Goal: Information Seeking & Learning: Learn about a topic

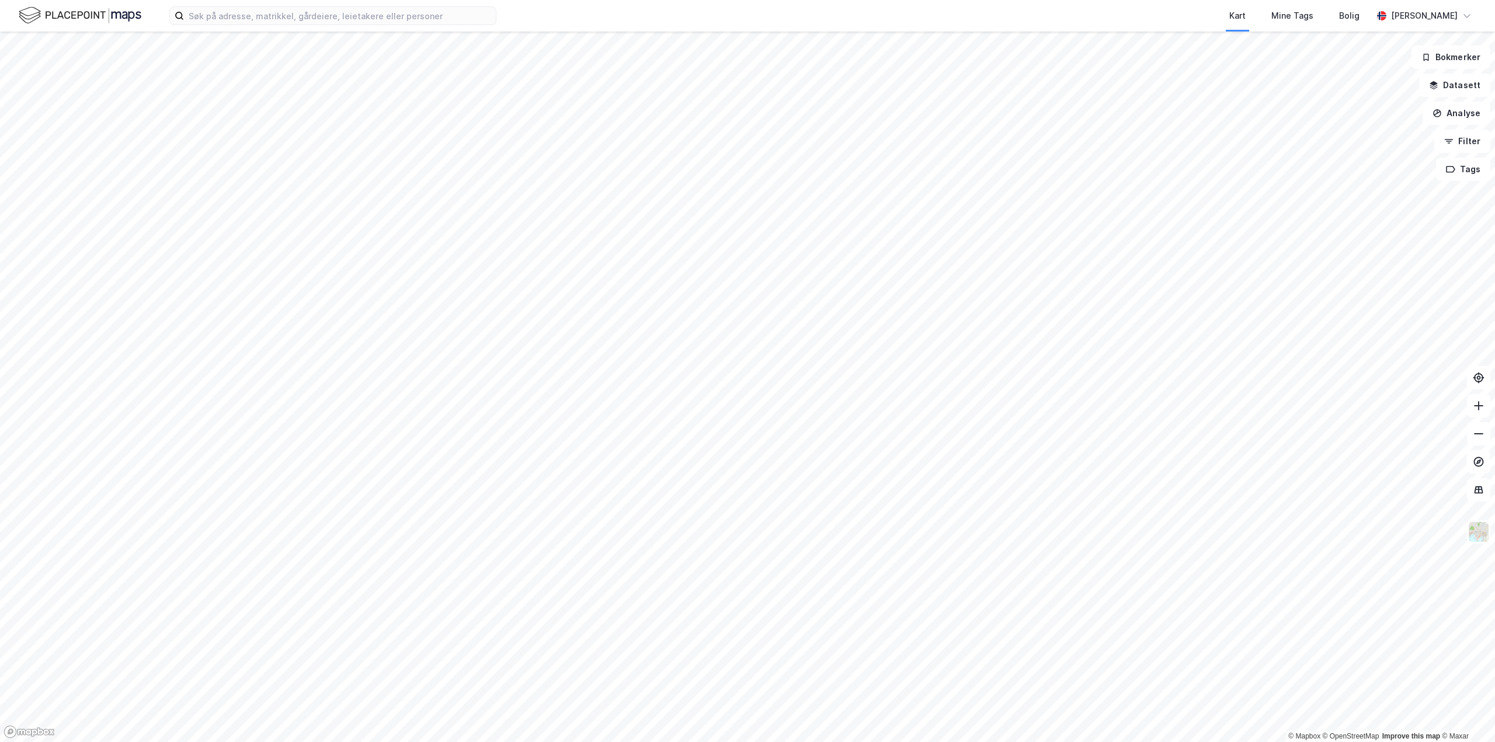
click at [891, 742] on html "Kart Mine Tags Bolig [PERSON_NAME] © Mapbox © OpenStreetMap Improve this map © …" at bounding box center [747, 371] width 1495 height 742
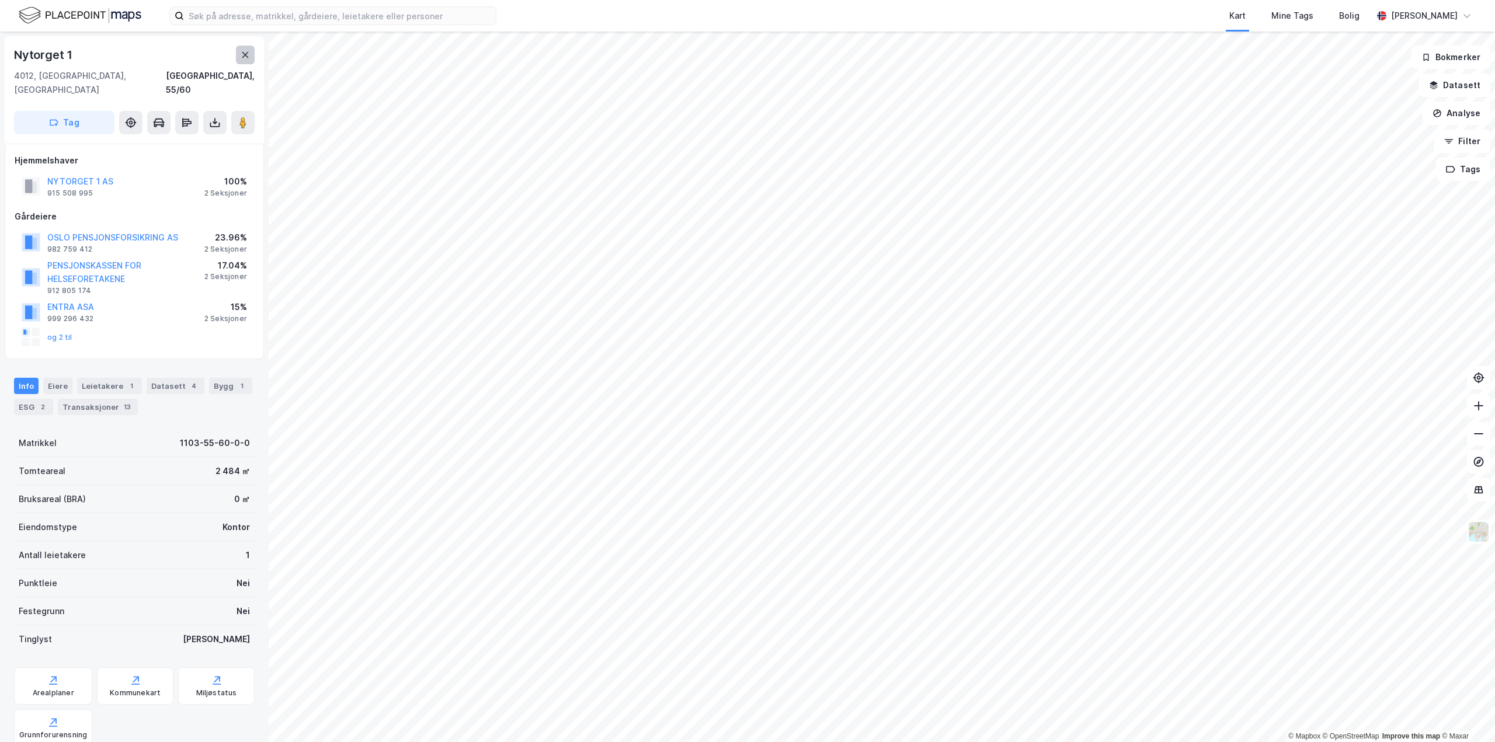
click at [249, 57] on icon at bounding box center [245, 54] width 9 height 9
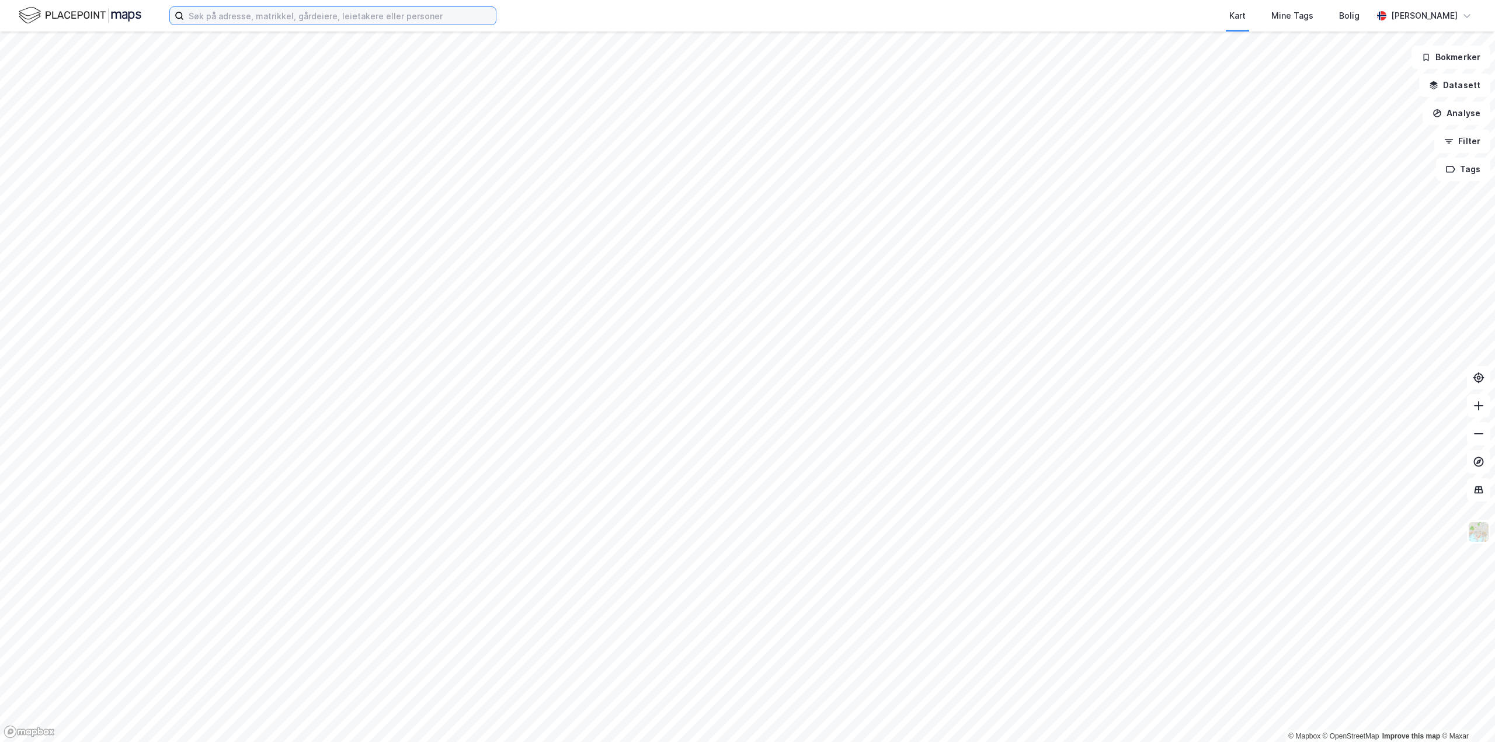
click at [203, 15] on input at bounding box center [340, 16] width 312 height 18
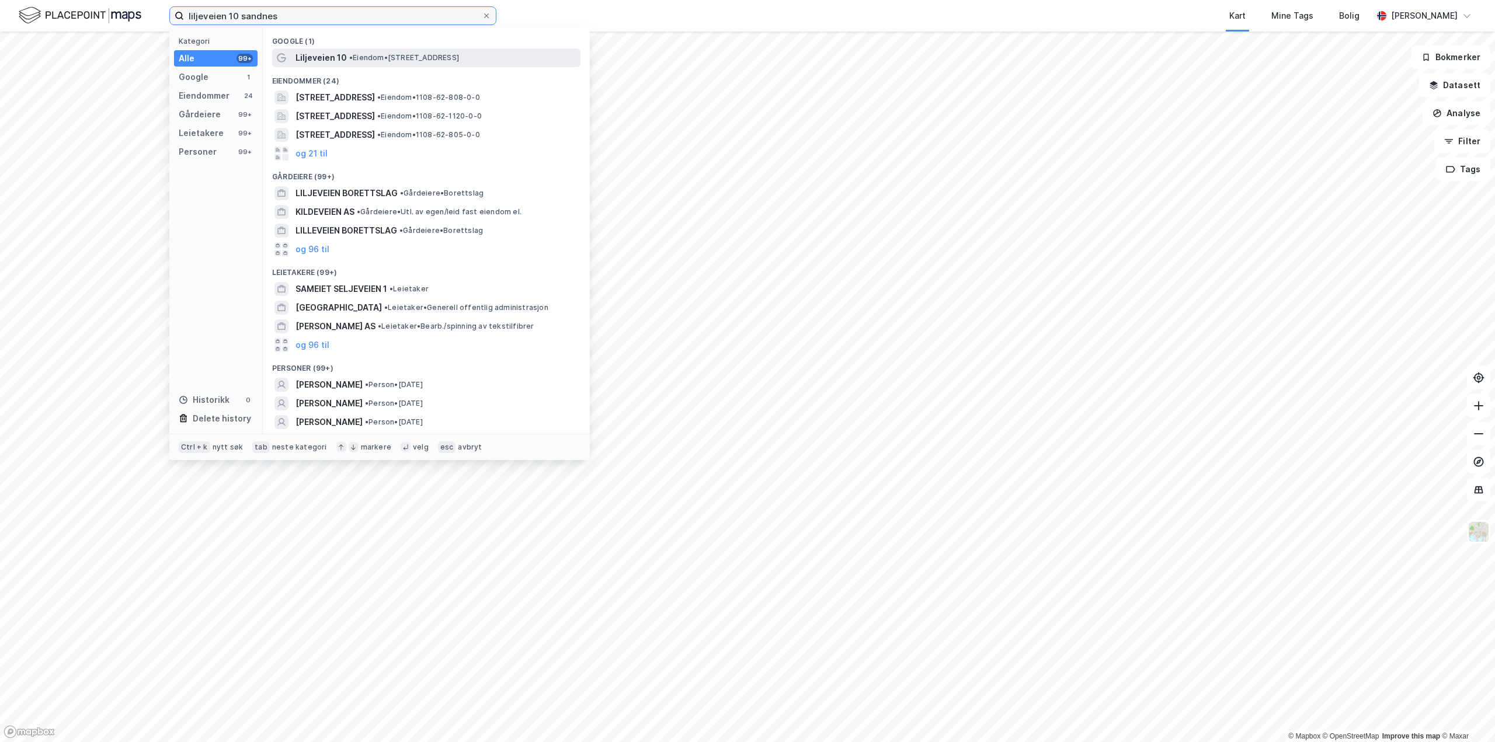
type input "liljeveien 10 sandnes"
click at [328, 55] on span "Liljeveien 10" at bounding box center [320, 58] width 51 height 14
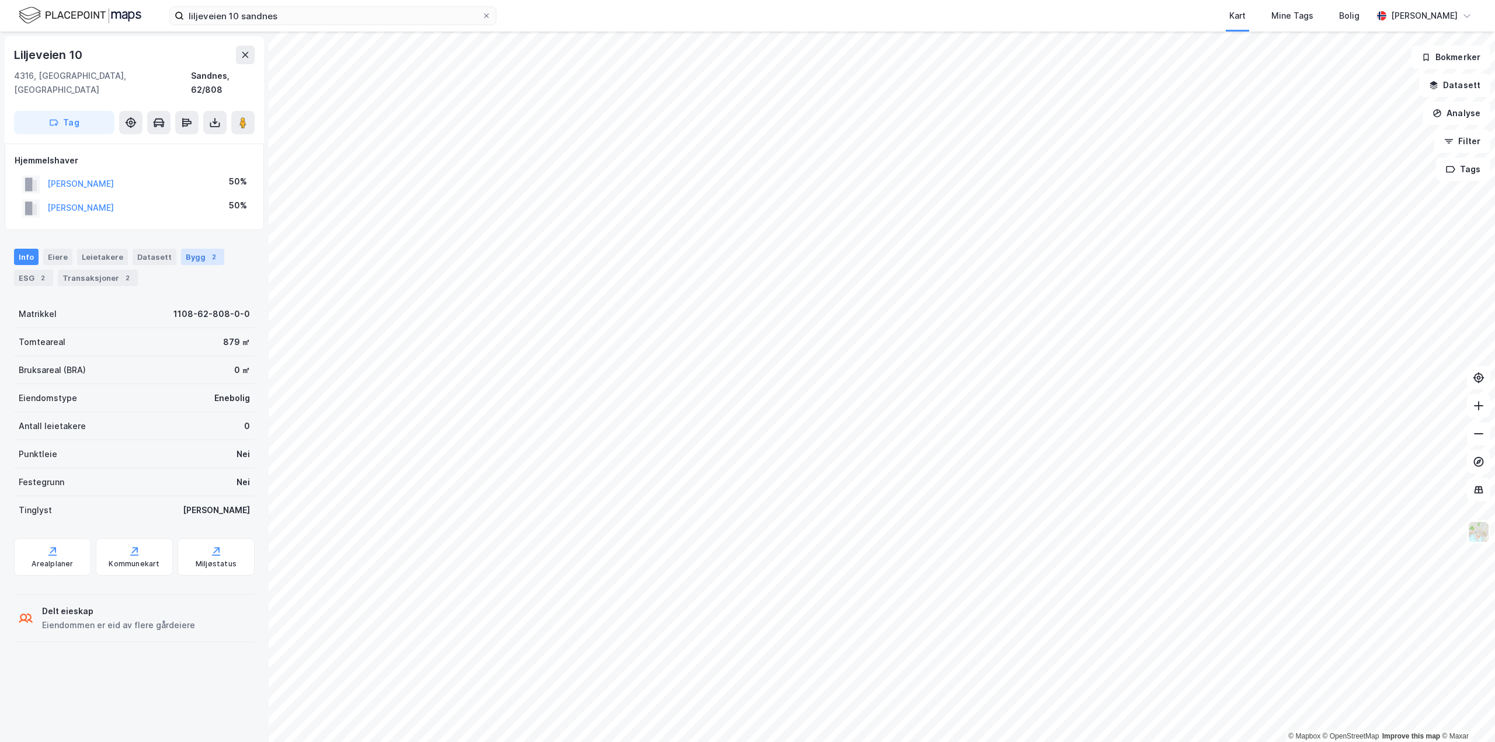
click at [193, 249] on div "Bygg 2" at bounding box center [202, 257] width 43 height 16
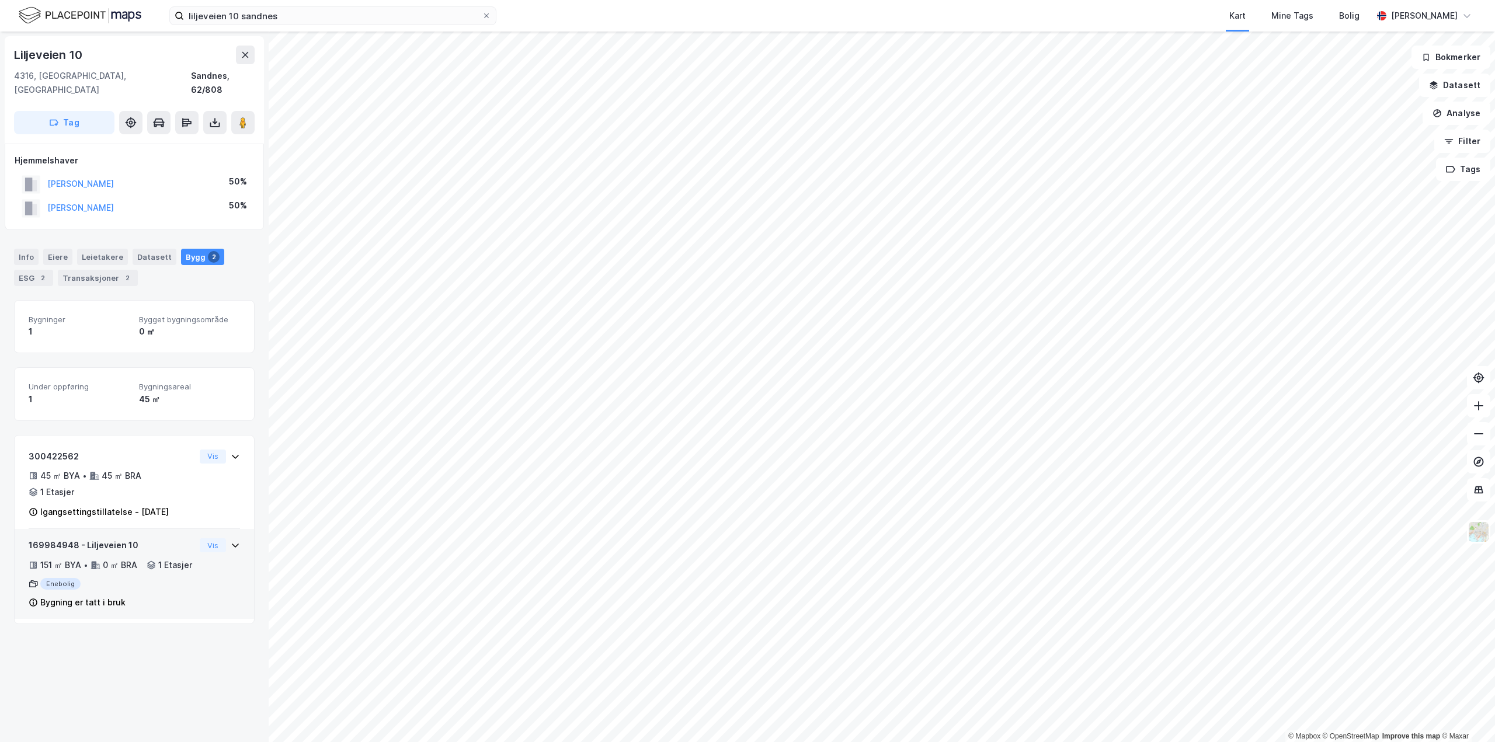
click at [231, 541] on icon at bounding box center [235, 545] width 9 height 9
click at [82, 270] on div "Transaksjoner 2" at bounding box center [98, 278] width 80 height 16
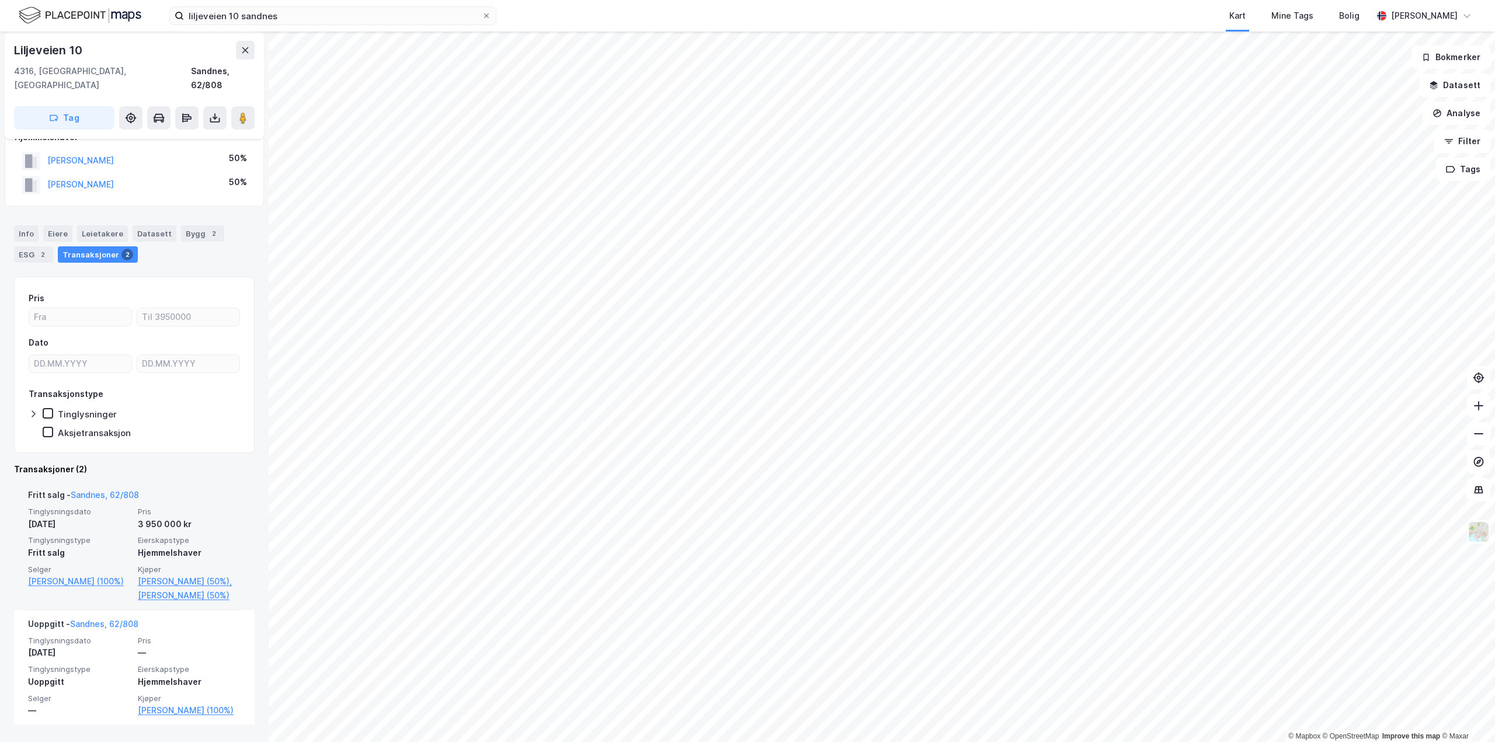
scroll to position [34, 0]
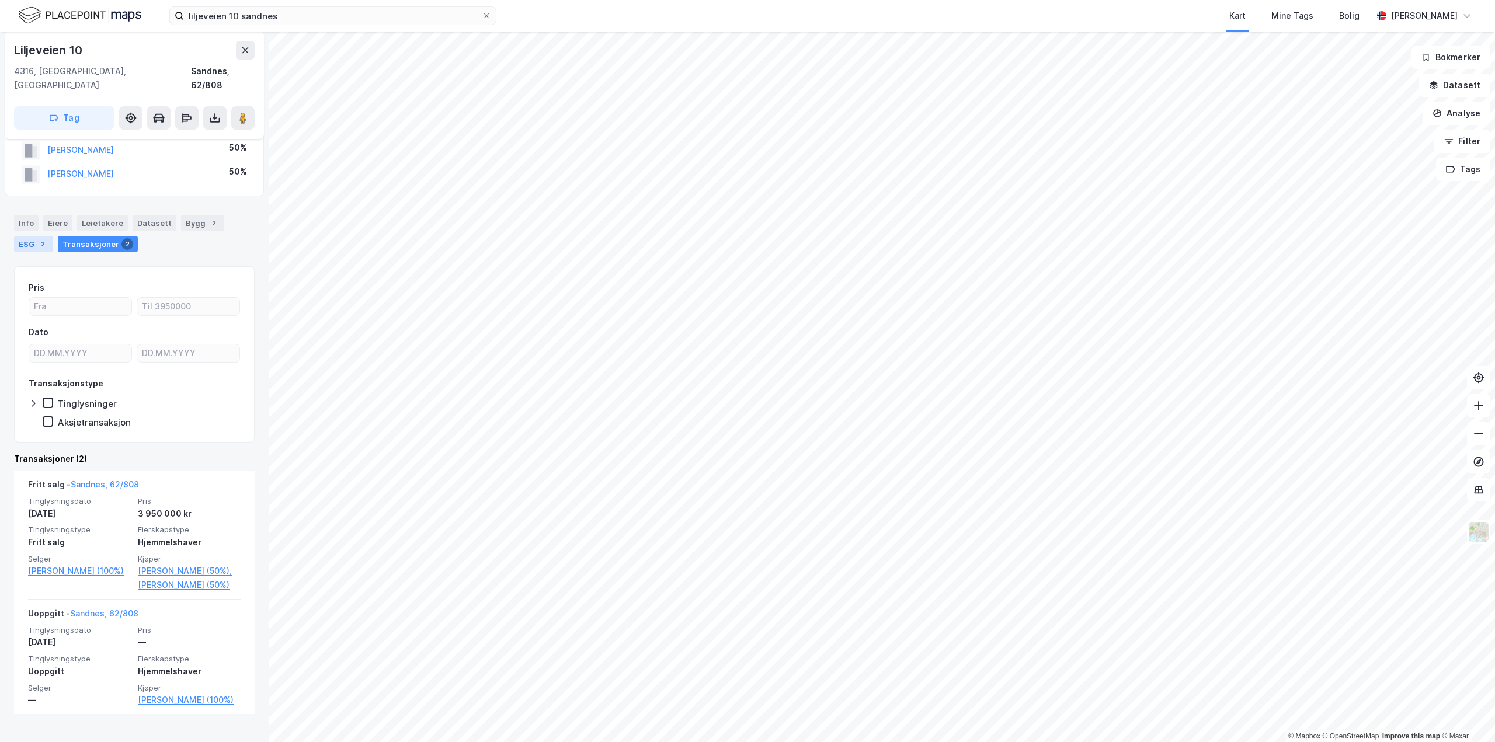
click at [29, 236] on div "ESG 2" at bounding box center [33, 244] width 39 height 16
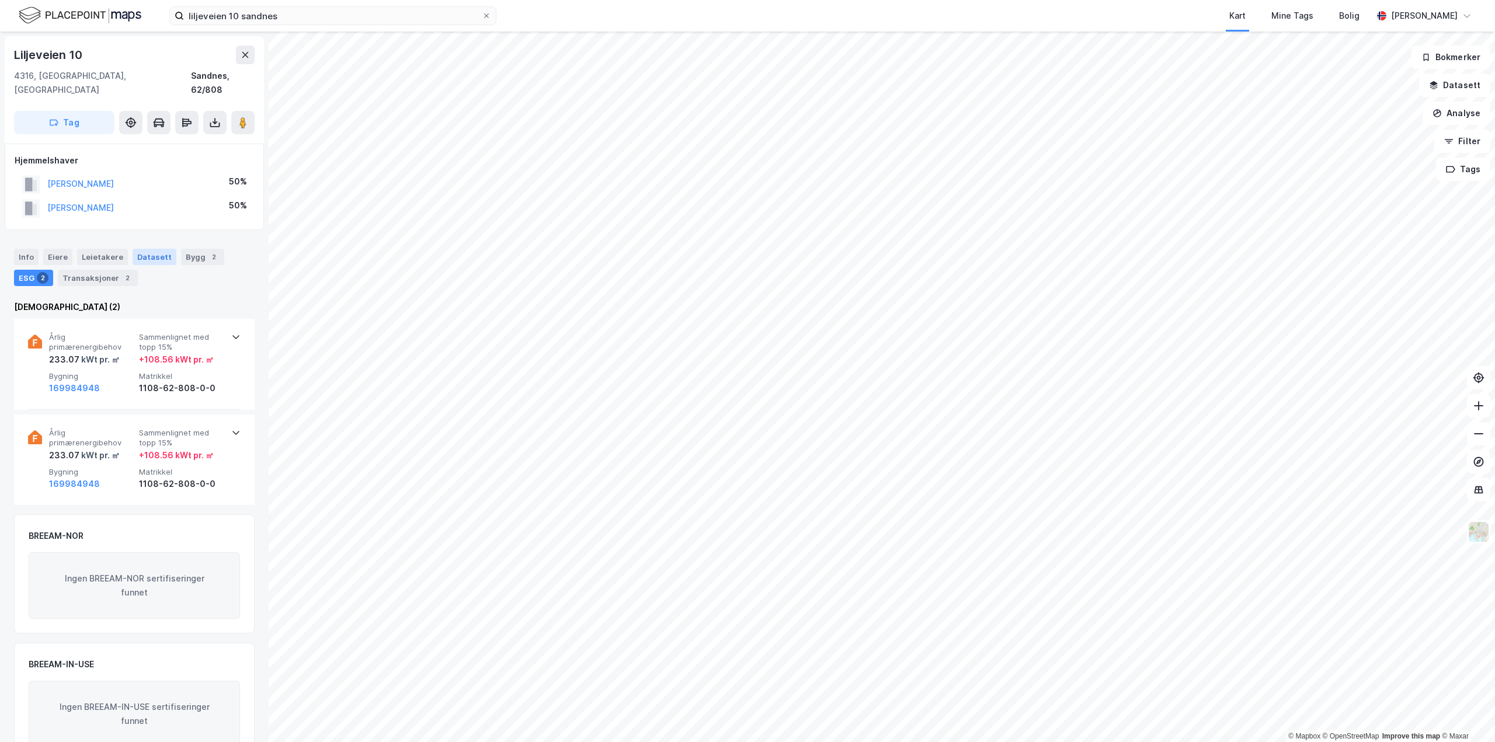
click at [152, 249] on div "Datasett" at bounding box center [155, 257] width 44 height 16
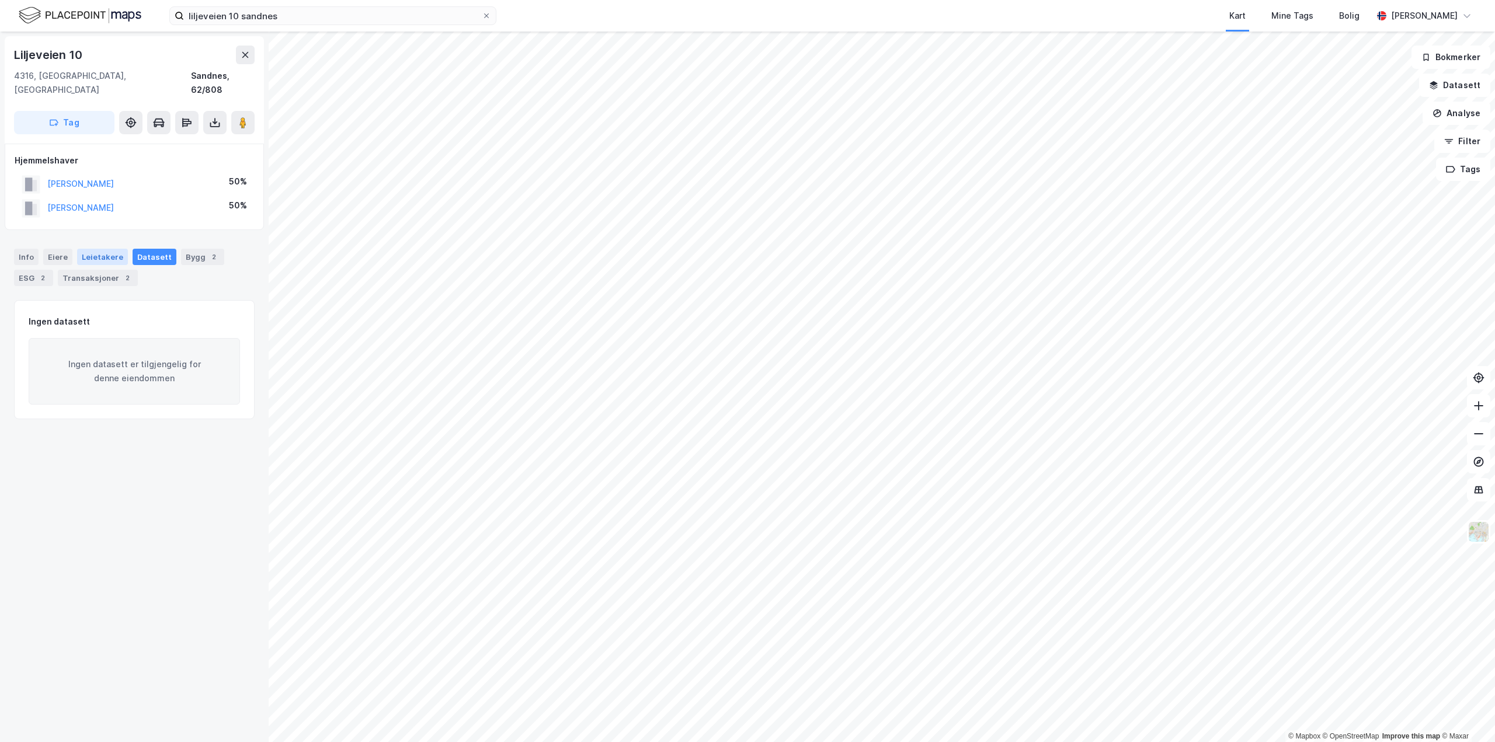
click at [99, 249] on div "Leietakere" at bounding box center [102, 257] width 51 height 16
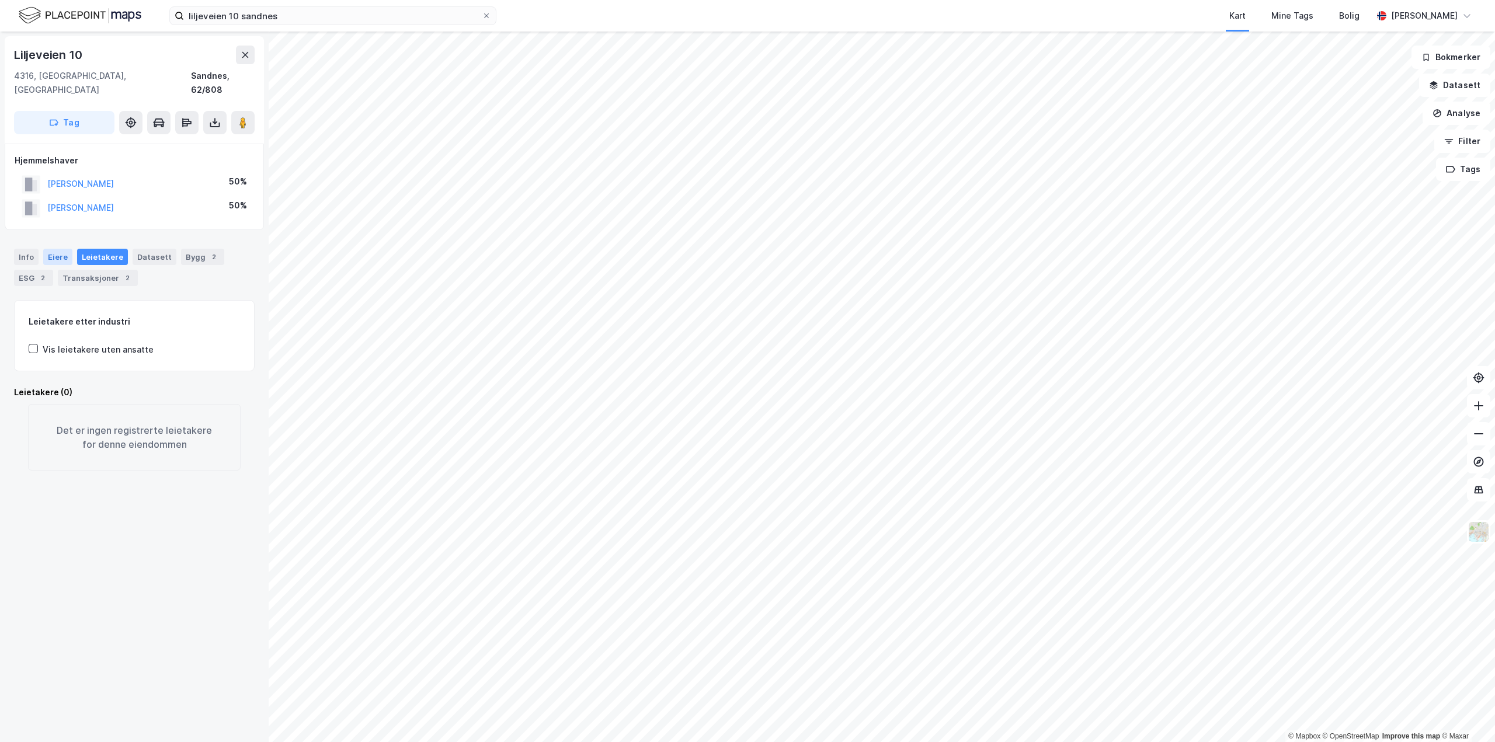
click at [60, 249] on div "Eiere" at bounding box center [57, 257] width 29 height 16
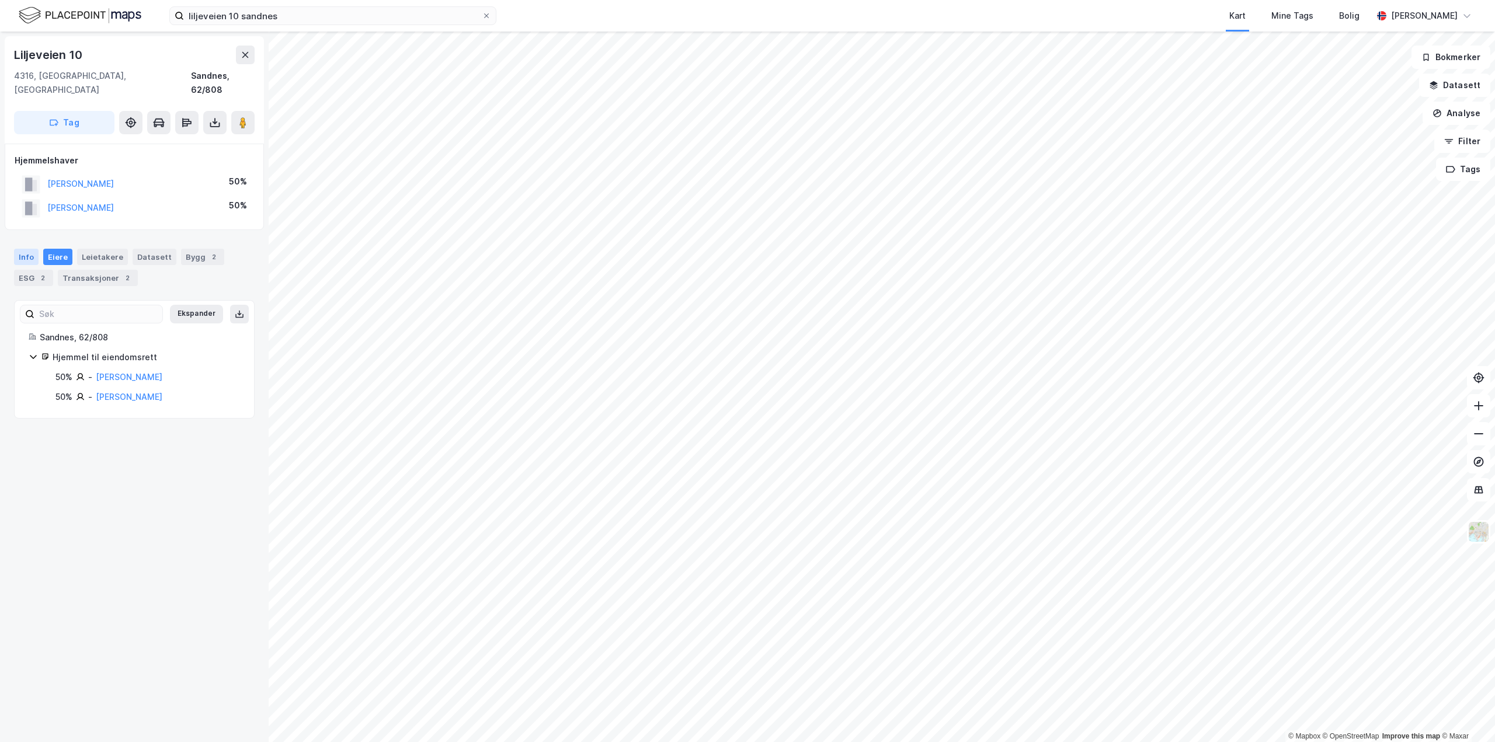
click at [21, 249] on div "Info" at bounding box center [26, 257] width 25 height 16
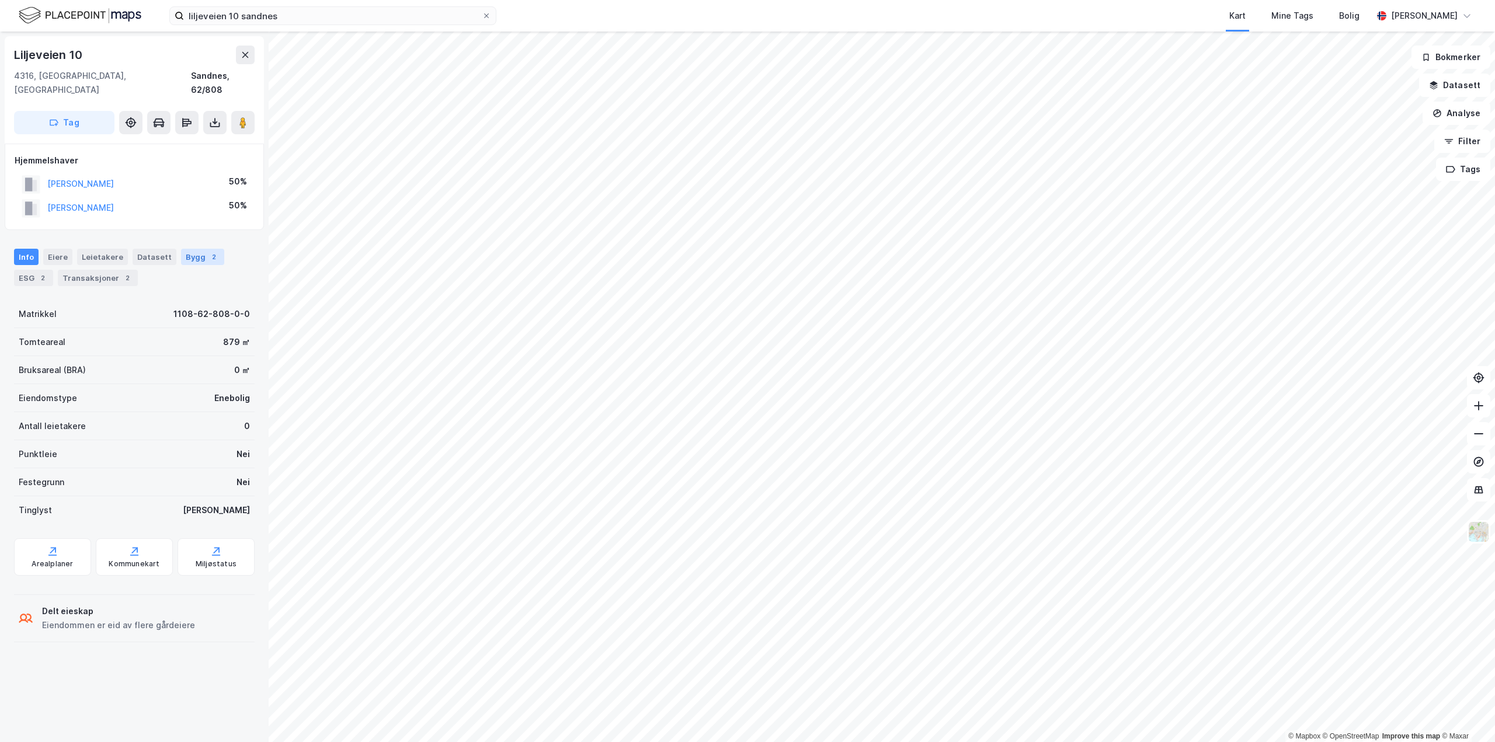
click at [193, 249] on div "Bygg 2" at bounding box center [202, 257] width 43 height 16
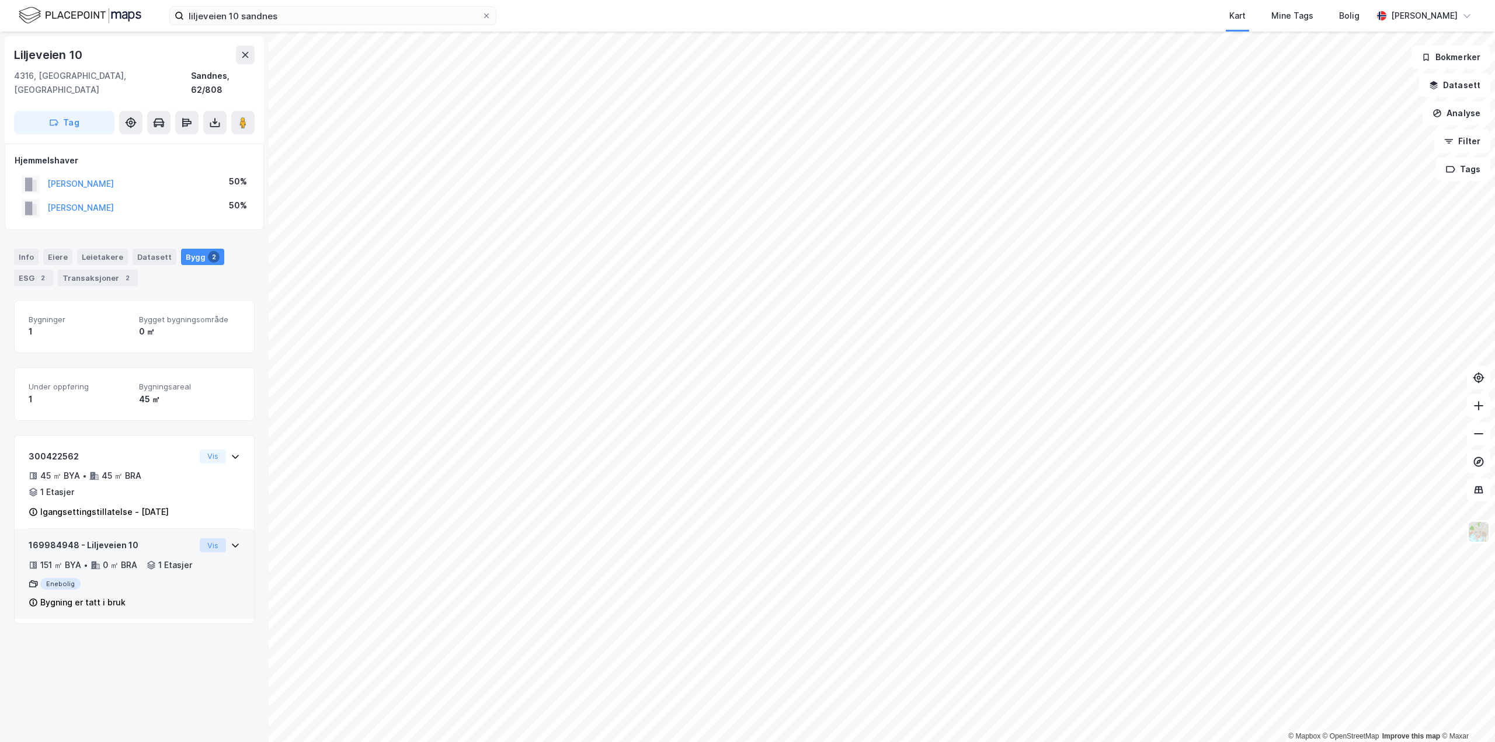
click at [214, 538] on button "Vis" at bounding box center [213, 545] width 26 height 14
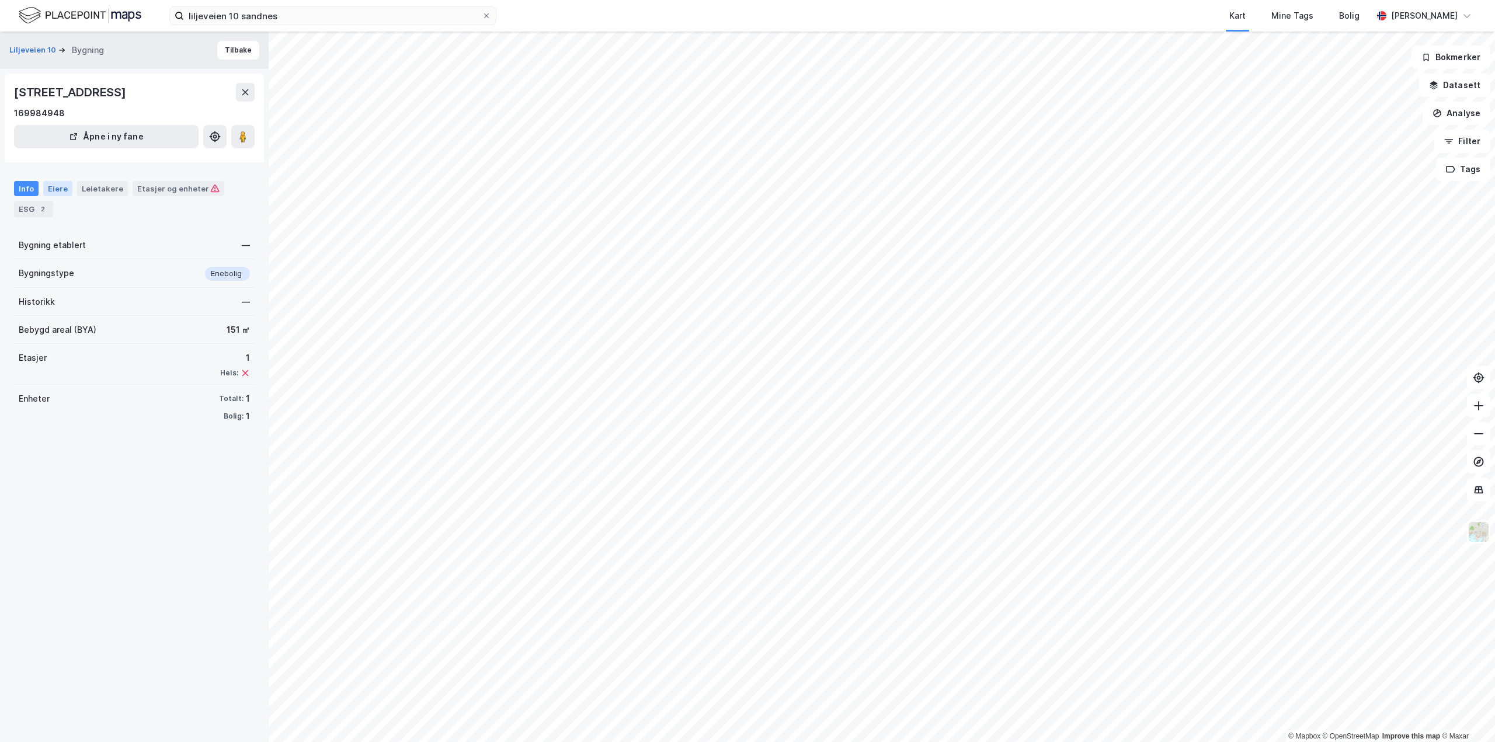
click at [54, 190] on div "Eiere" at bounding box center [57, 188] width 29 height 15
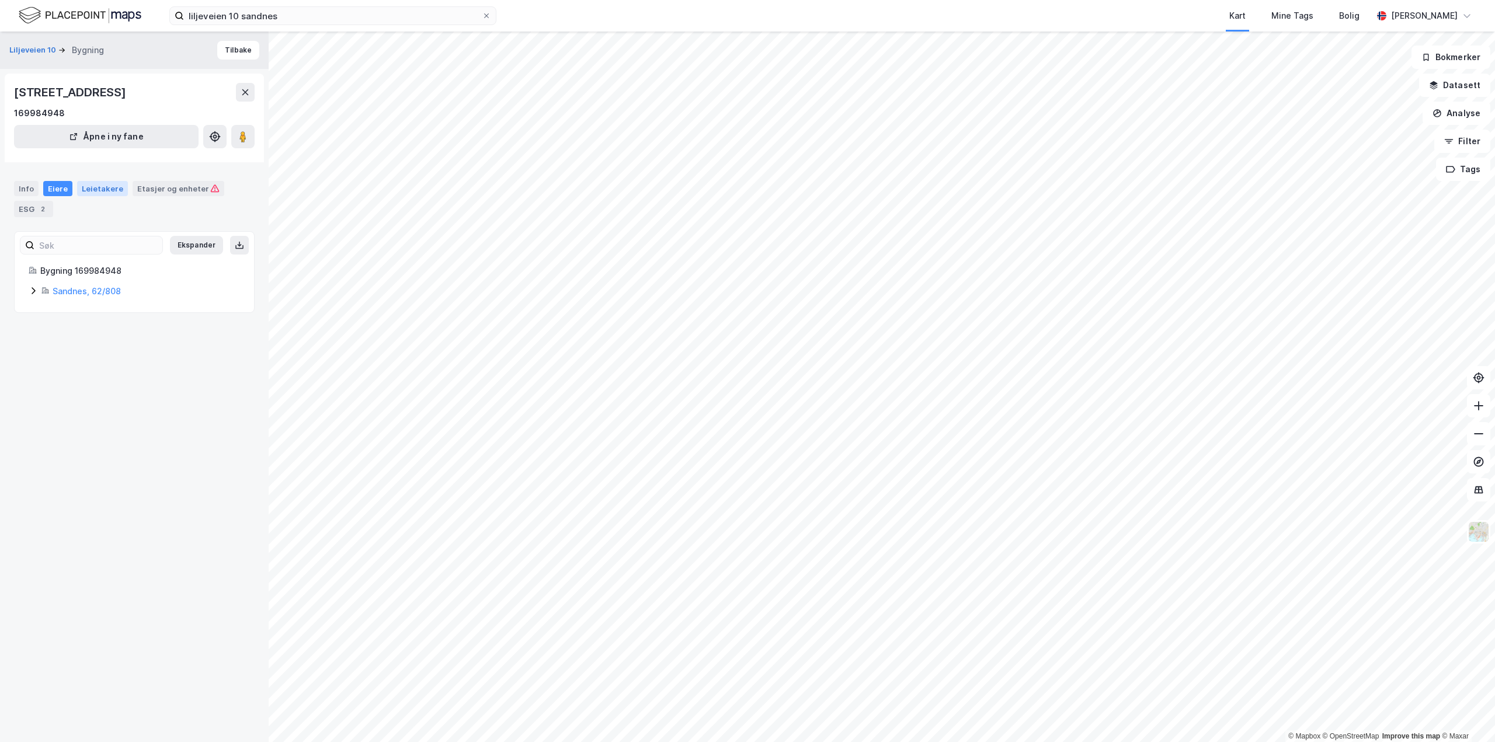
click at [106, 189] on div "Leietakere" at bounding box center [102, 188] width 51 height 15
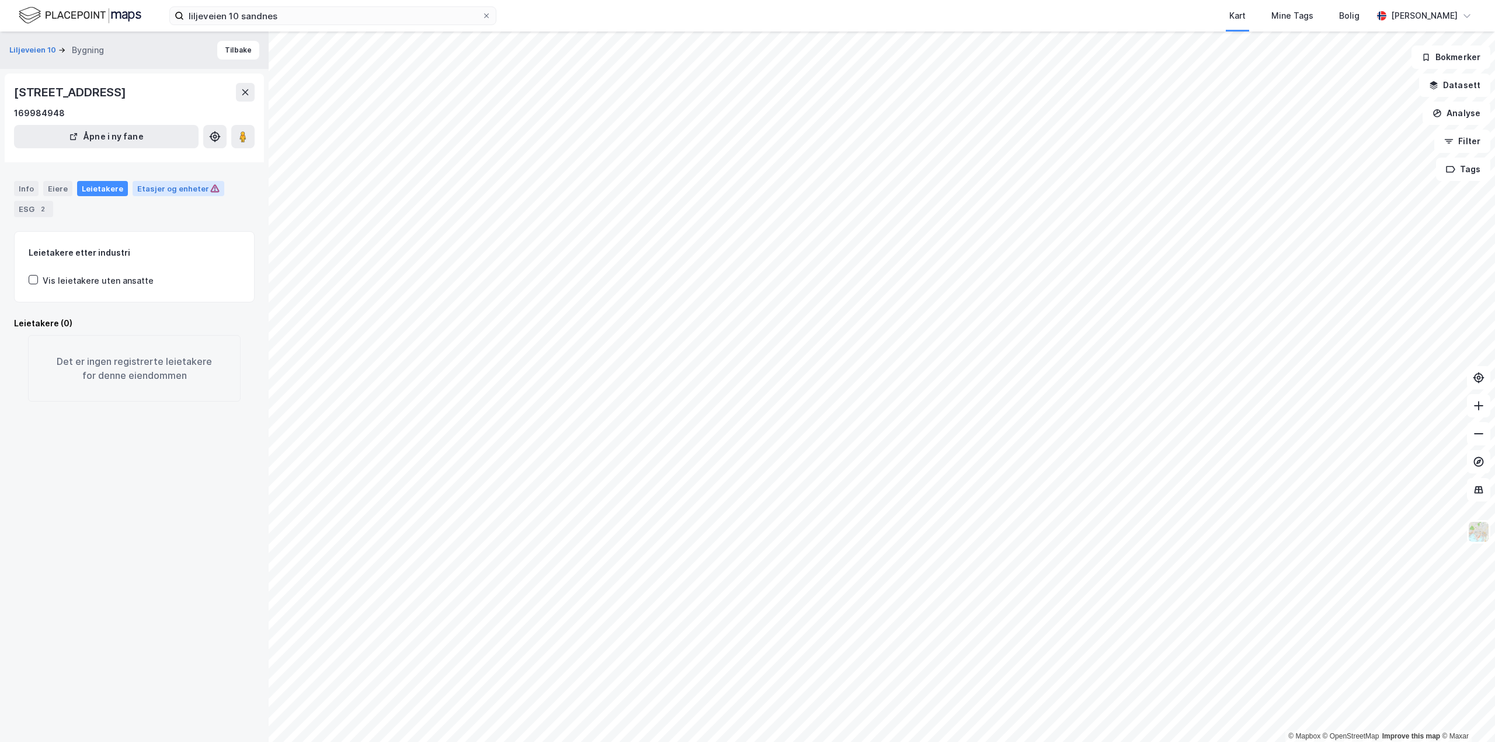
click at [167, 189] on div "Etasjer og enheter" at bounding box center [178, 188] width 82 height 11
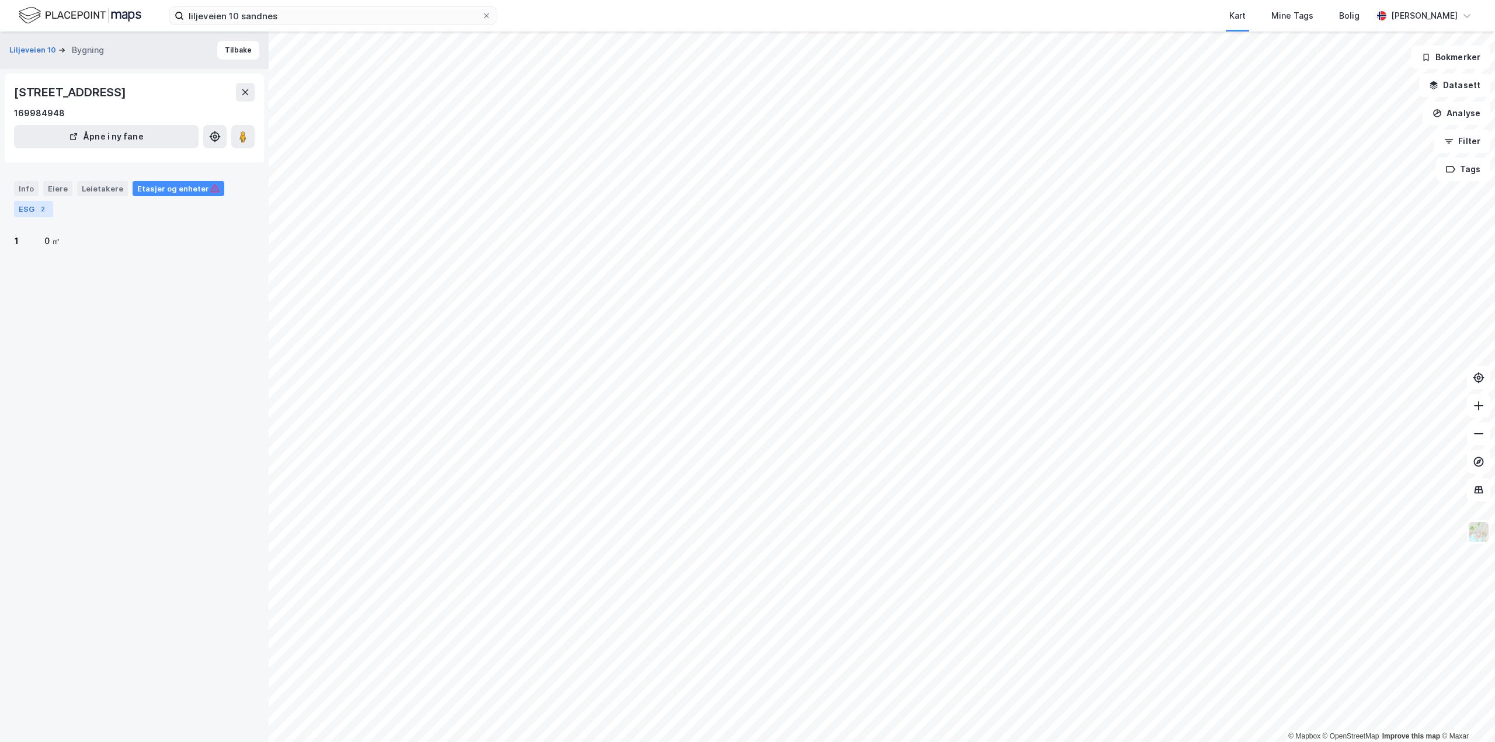
click at [31, 208] on div "ESG 2" at bounding box center [33, 209] width 39 height 16
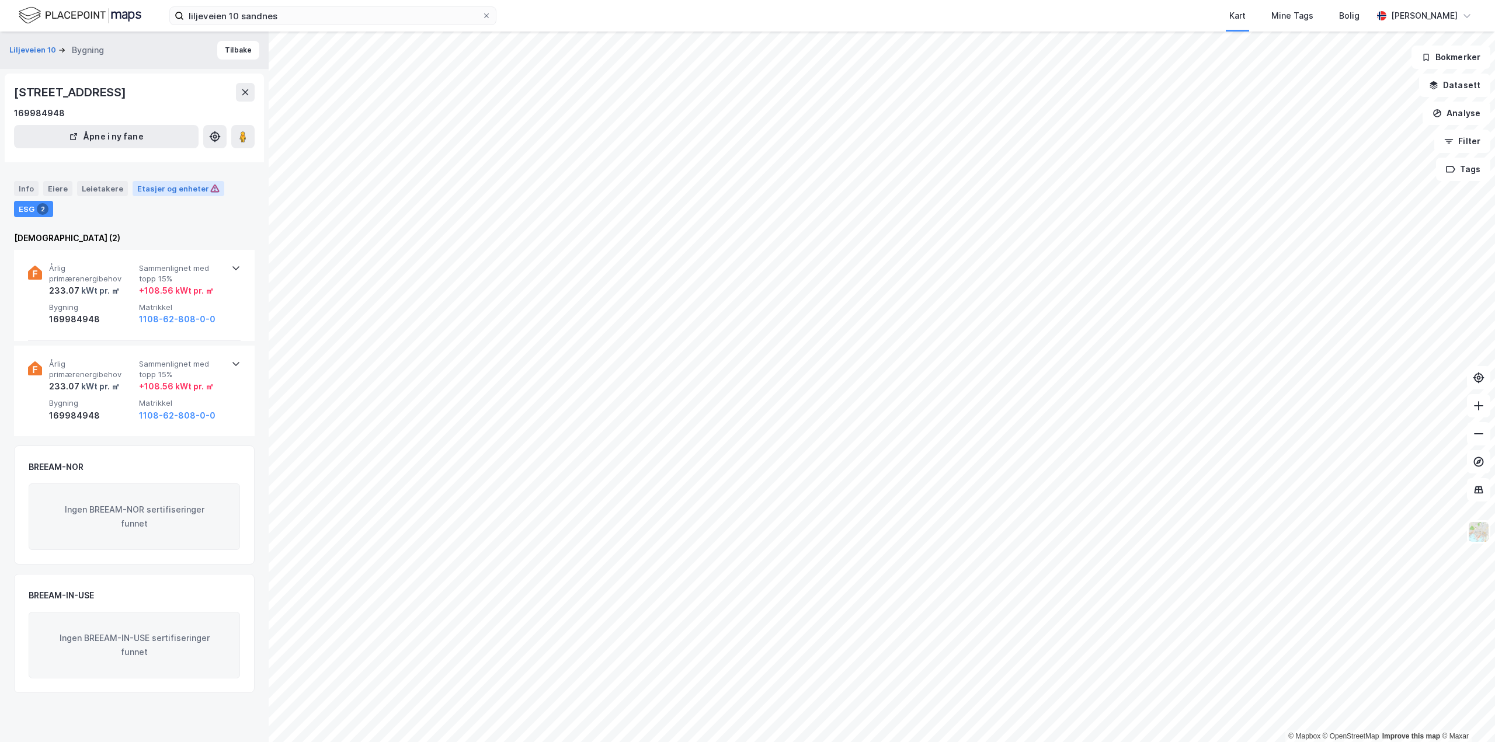
click at [164, 185] on div "Etasjer og enheter" at bounding box center [178, 188] width 82 height 11
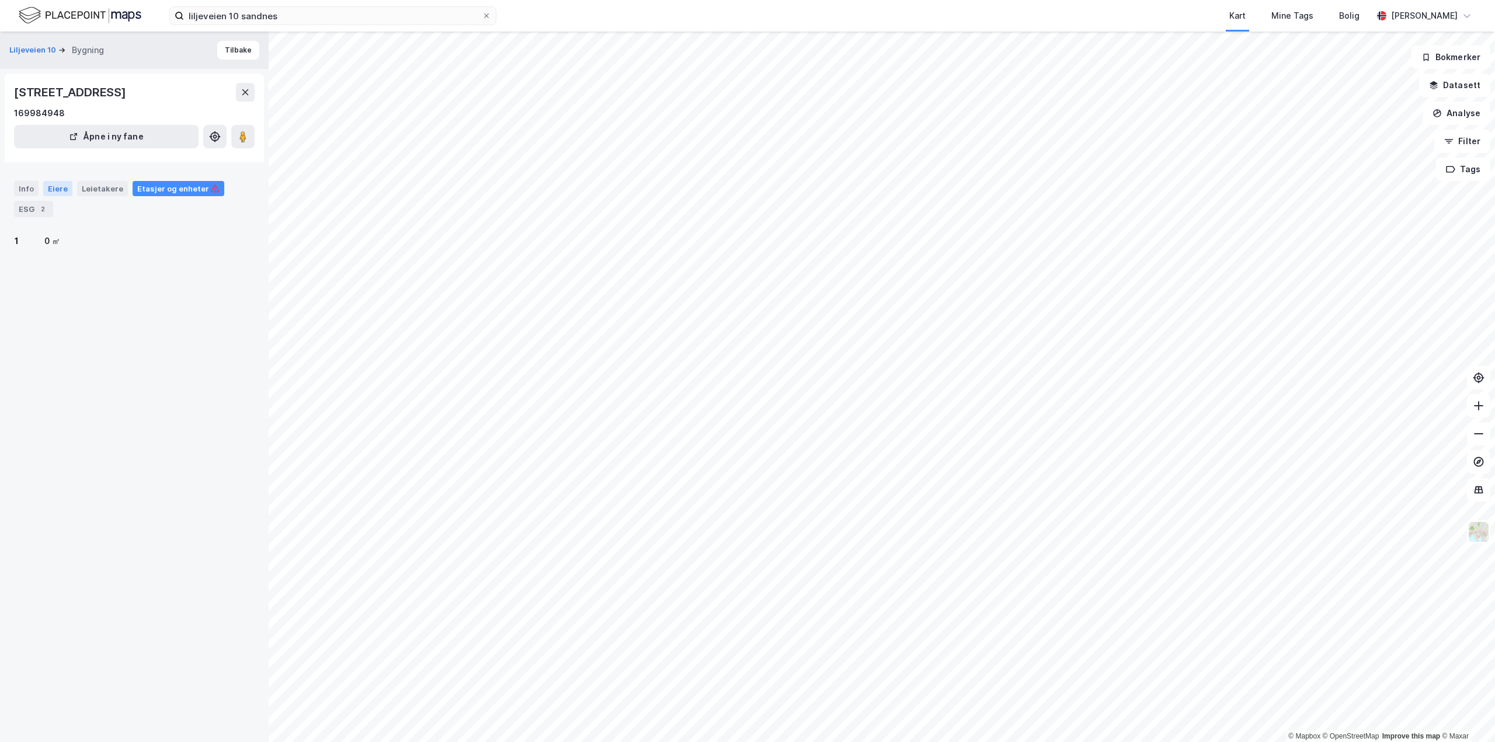
click at [50, 186] on div "Eiere" at bounding box center [57, 188] width 29 height 15
click at [102, 186] on div "Leietakere" at bounding box center [102, 188] width 51 height 15
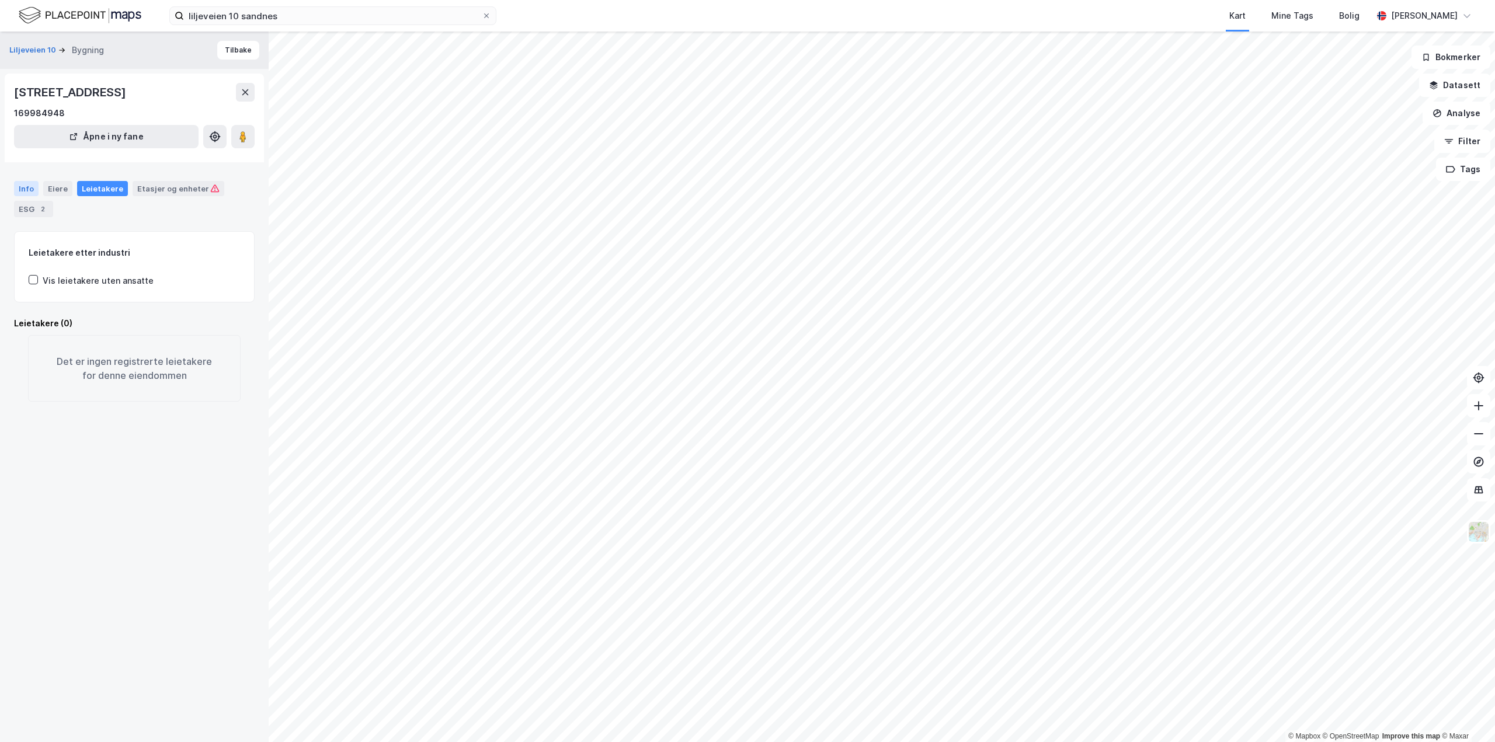
click at [26, 186] on div "Info" at bounding box center [26, 188] width 25 height 15
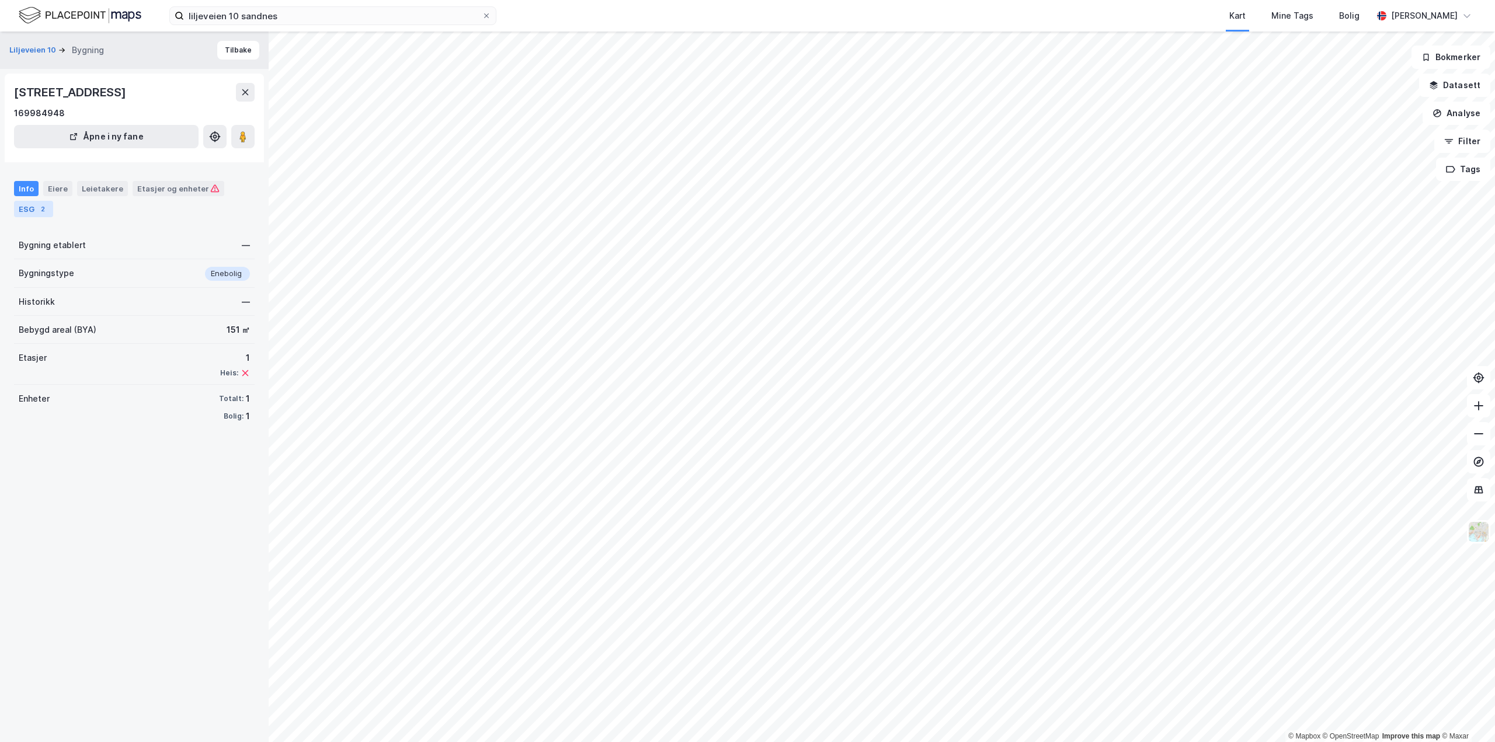
click at [26, 208] on div "ESG 2" at bounding box center [33, 209] width 39 height 16
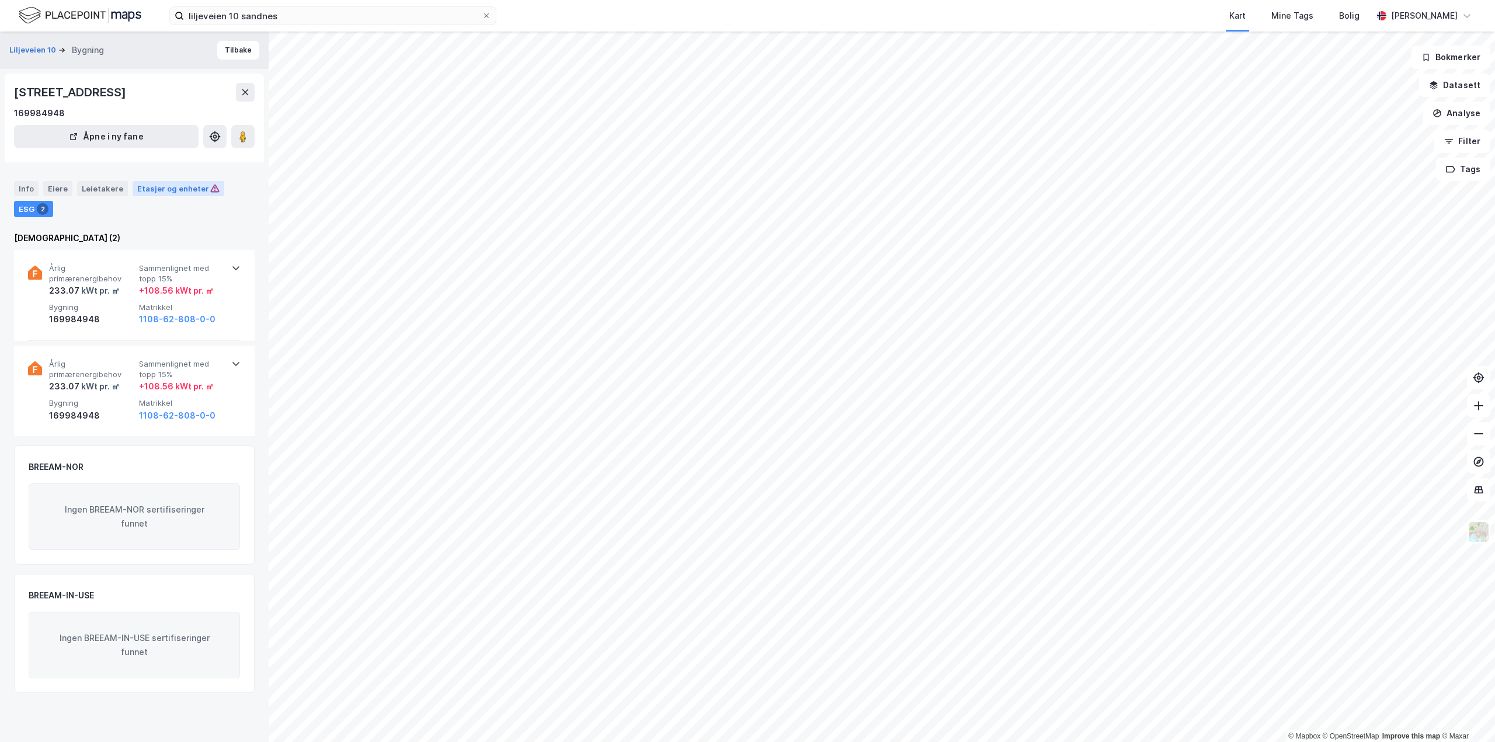
click at [165, 189] on div "Etasjer og enheter" at bounding box center [178, 188] width 82 height 11
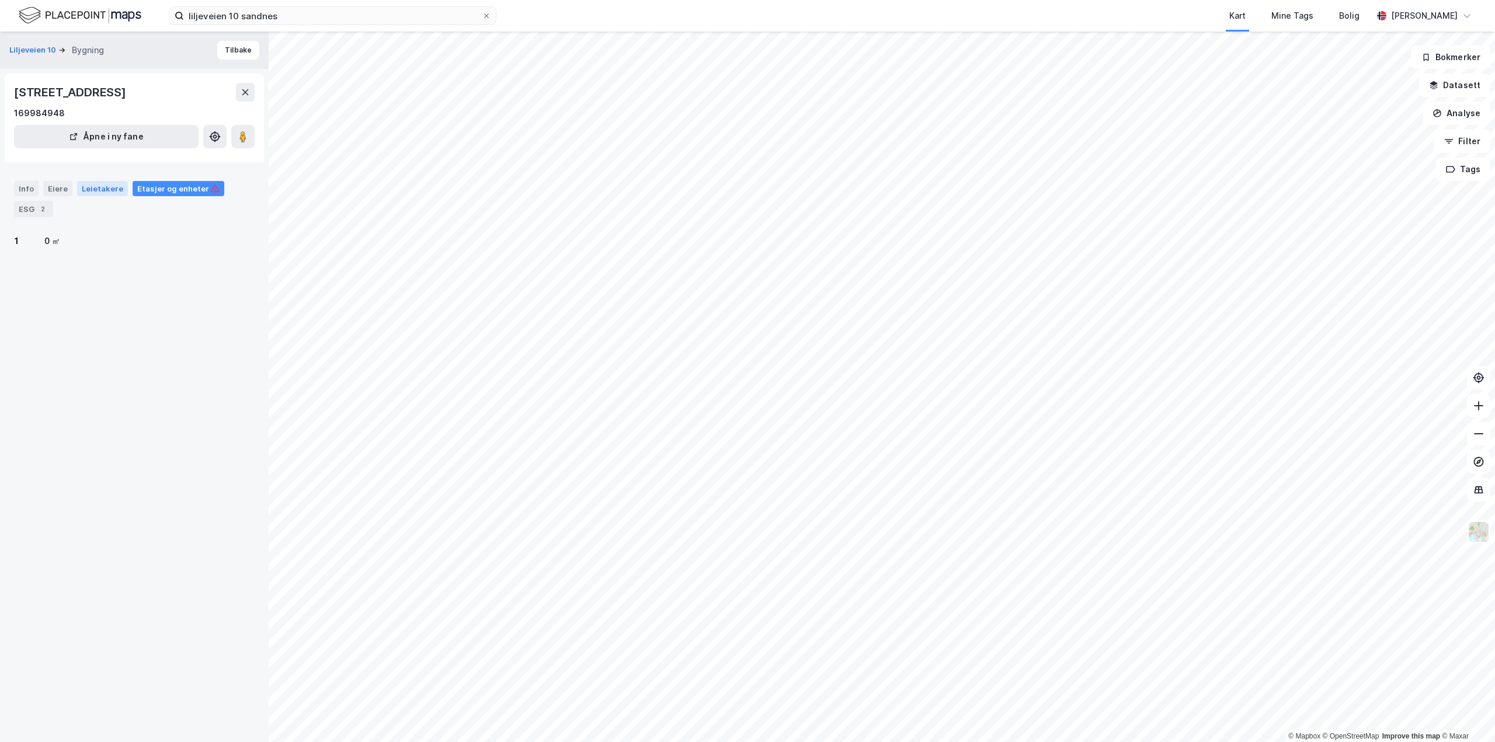
click at [99, 186] on div "Leietakere" at bounding box center [102, 188] width 51 height 15
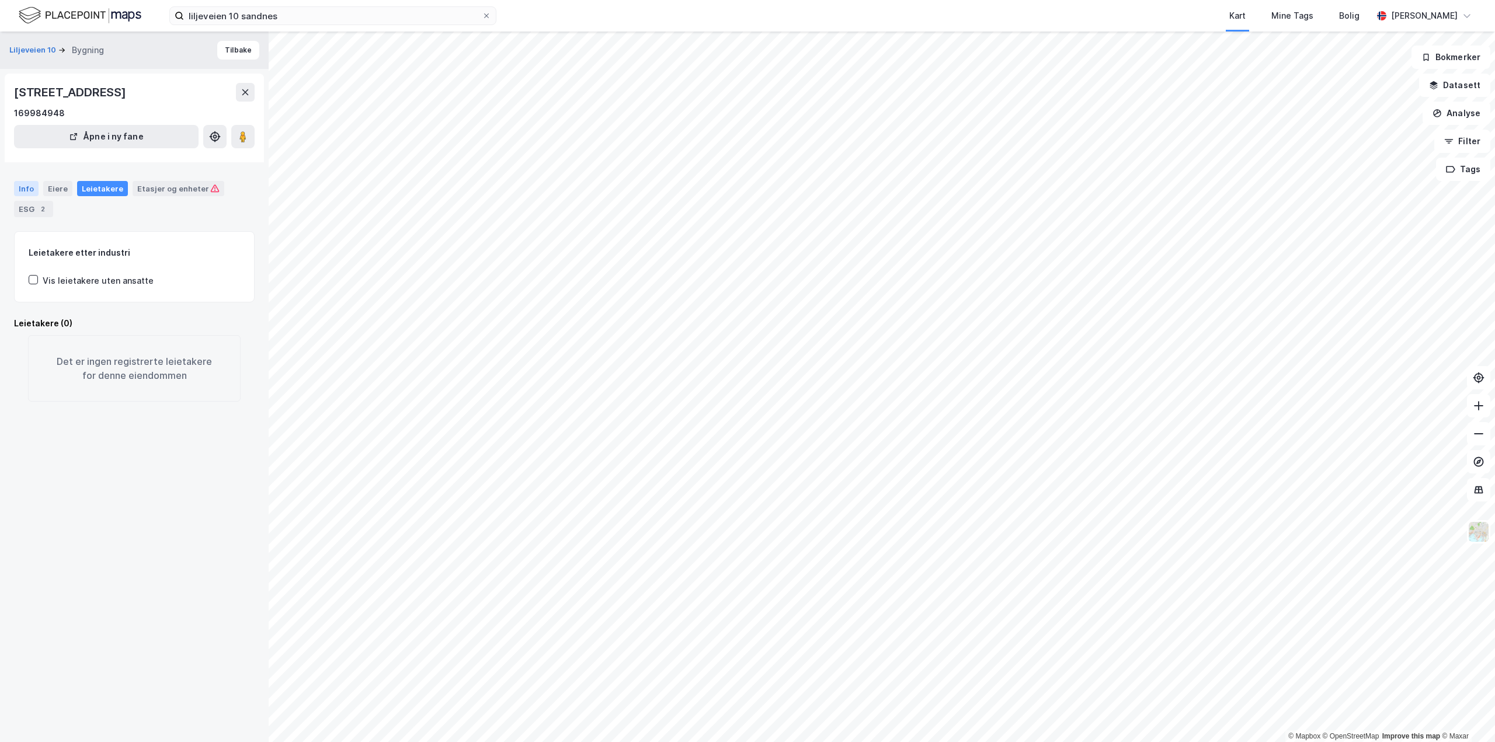
drag, startPoint x: 57, startPoint y: 187, endPoint x: 32, endPoint y: 187, distance: 24.5
click at [55, 187] on div "Eiere" at bounding box center [57, 188] width 29 height 15
click at [18, 187] on div "Info" at bounding box center [26, 188] width 25 height 15
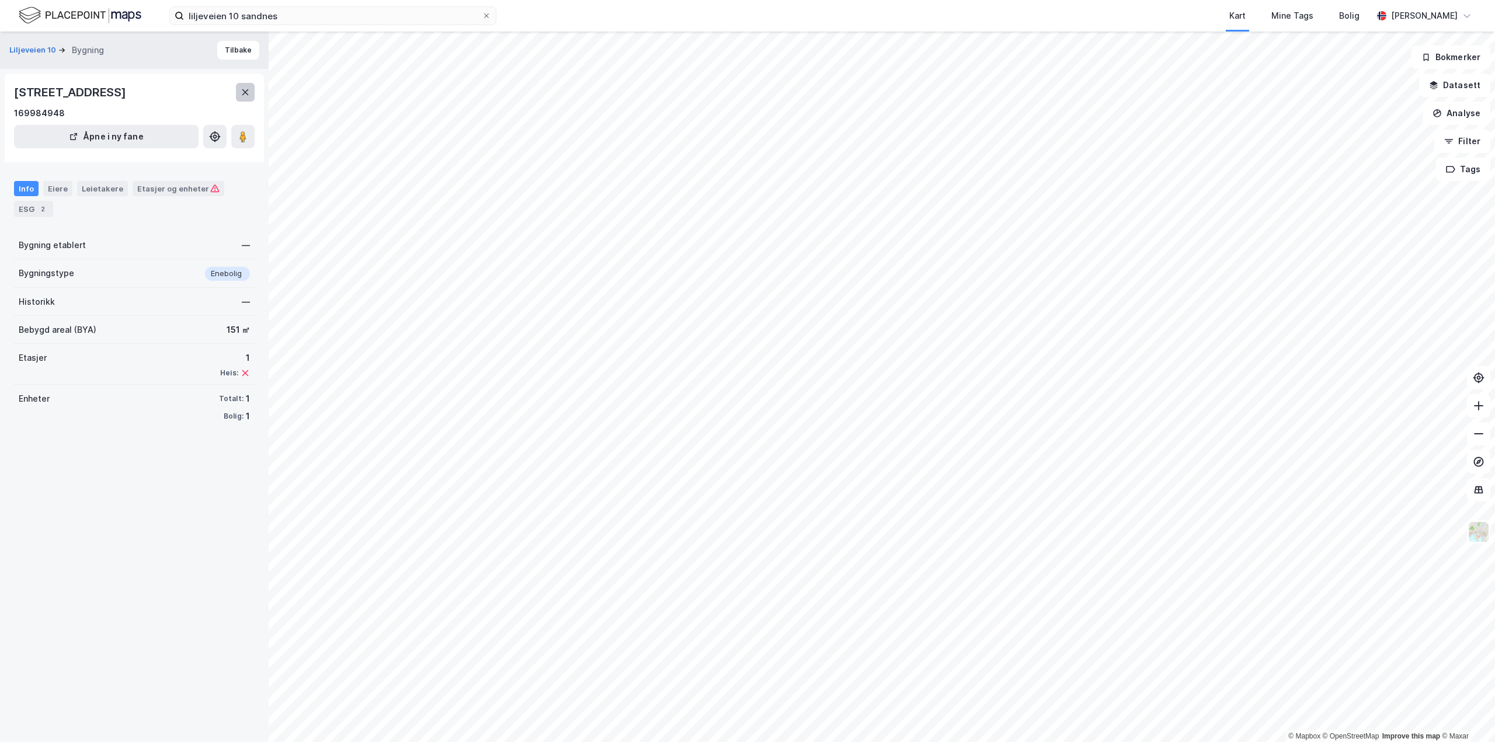
click at [246, 92] on icon at bounding box center [245, 92] width 9 height 9
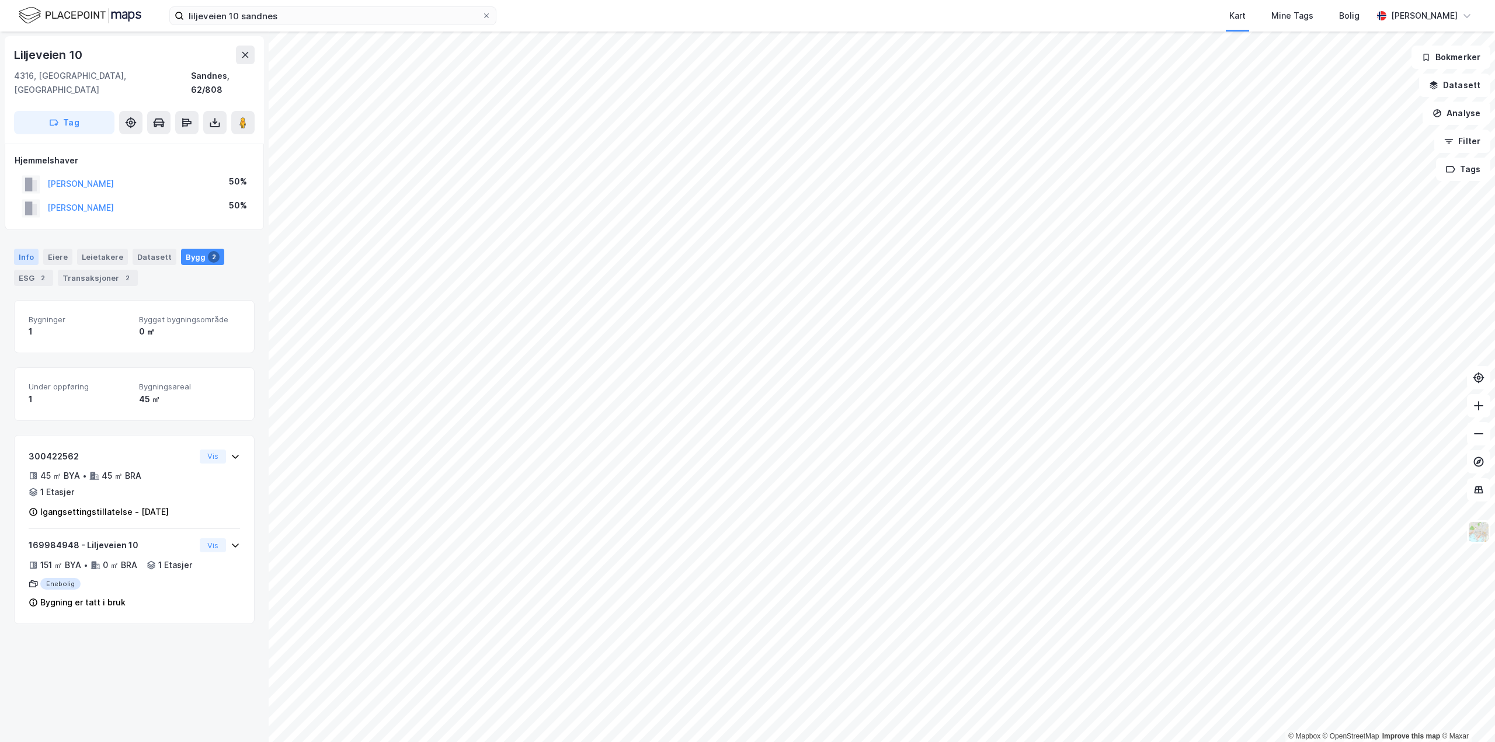
click at [26, 249] on div "Info" at bounding box center [26, 257] width 25 height 16
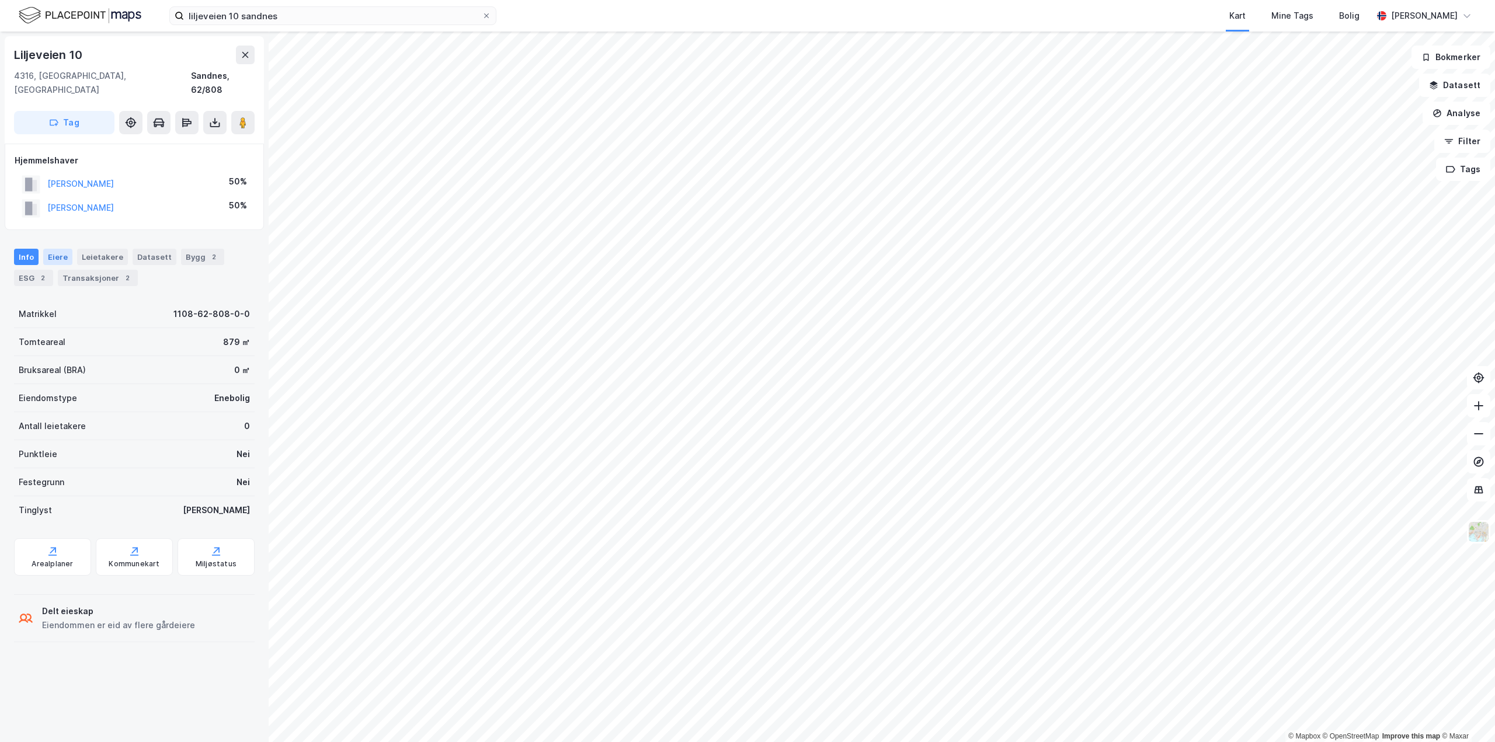
click at [54, 249] on div "Eiere" at bounding box center [57, 257] width 29 height 16
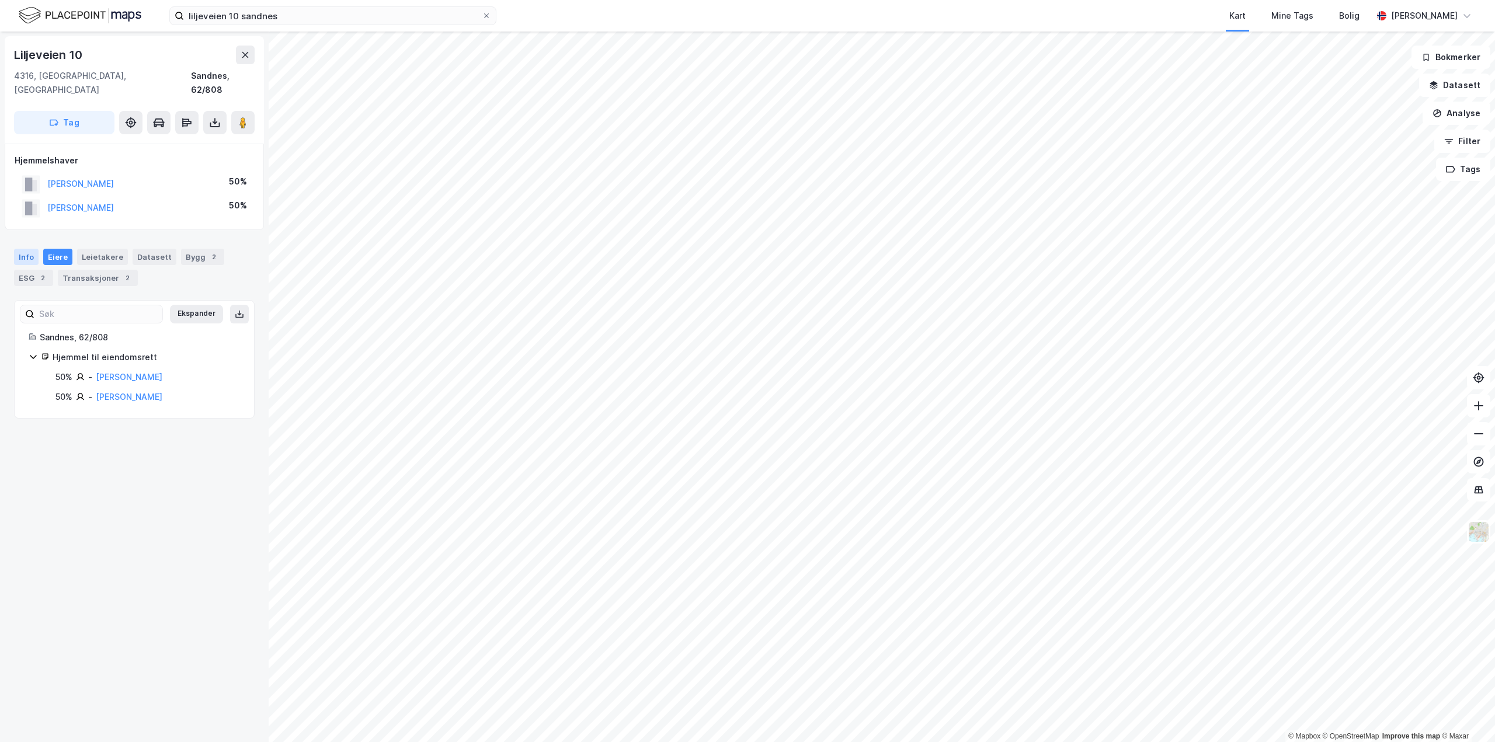
click at [28, 249] on div "Info" at bounding box center [26, 257] width 25 height 16
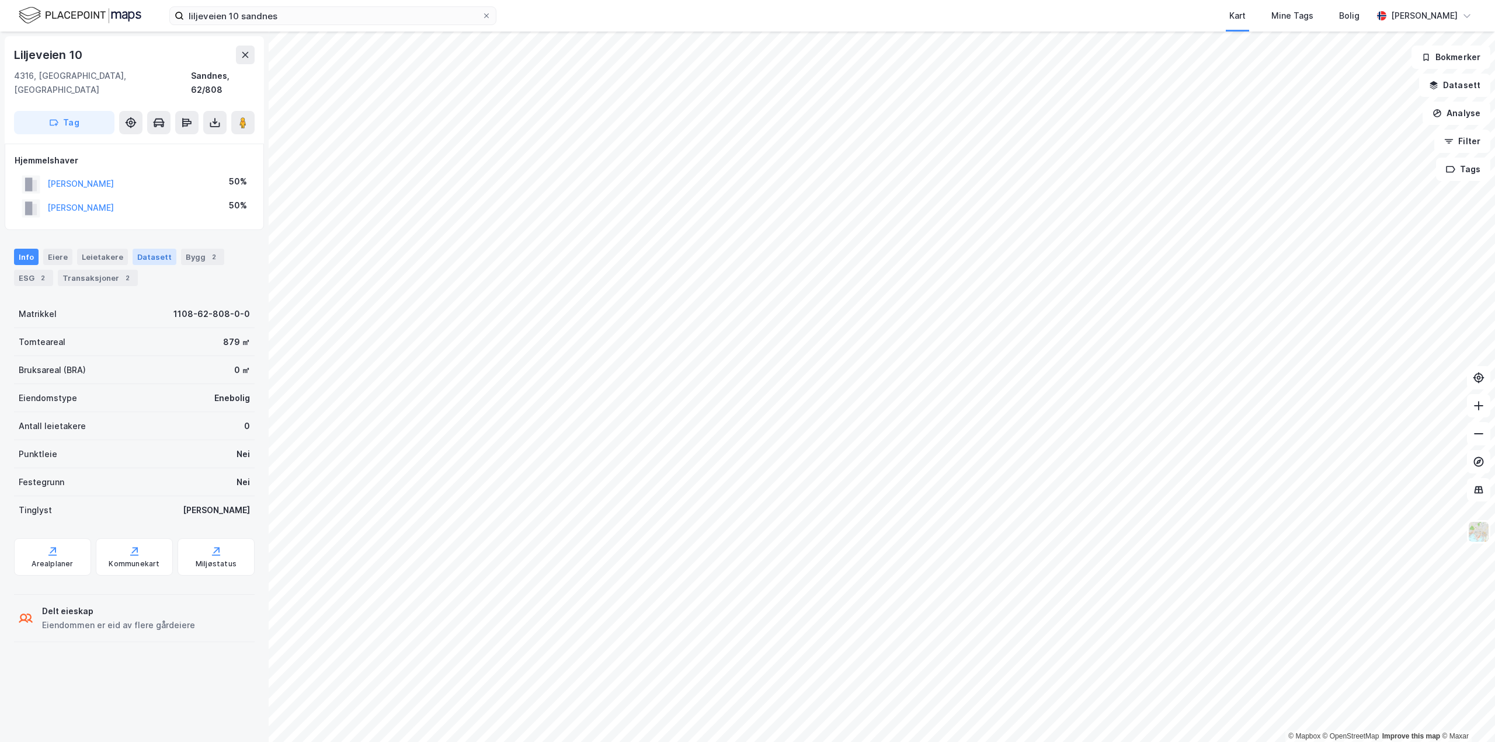
click at [146, 249] on div "Datasett" at bounding box center [155, 257] width 44 height 16
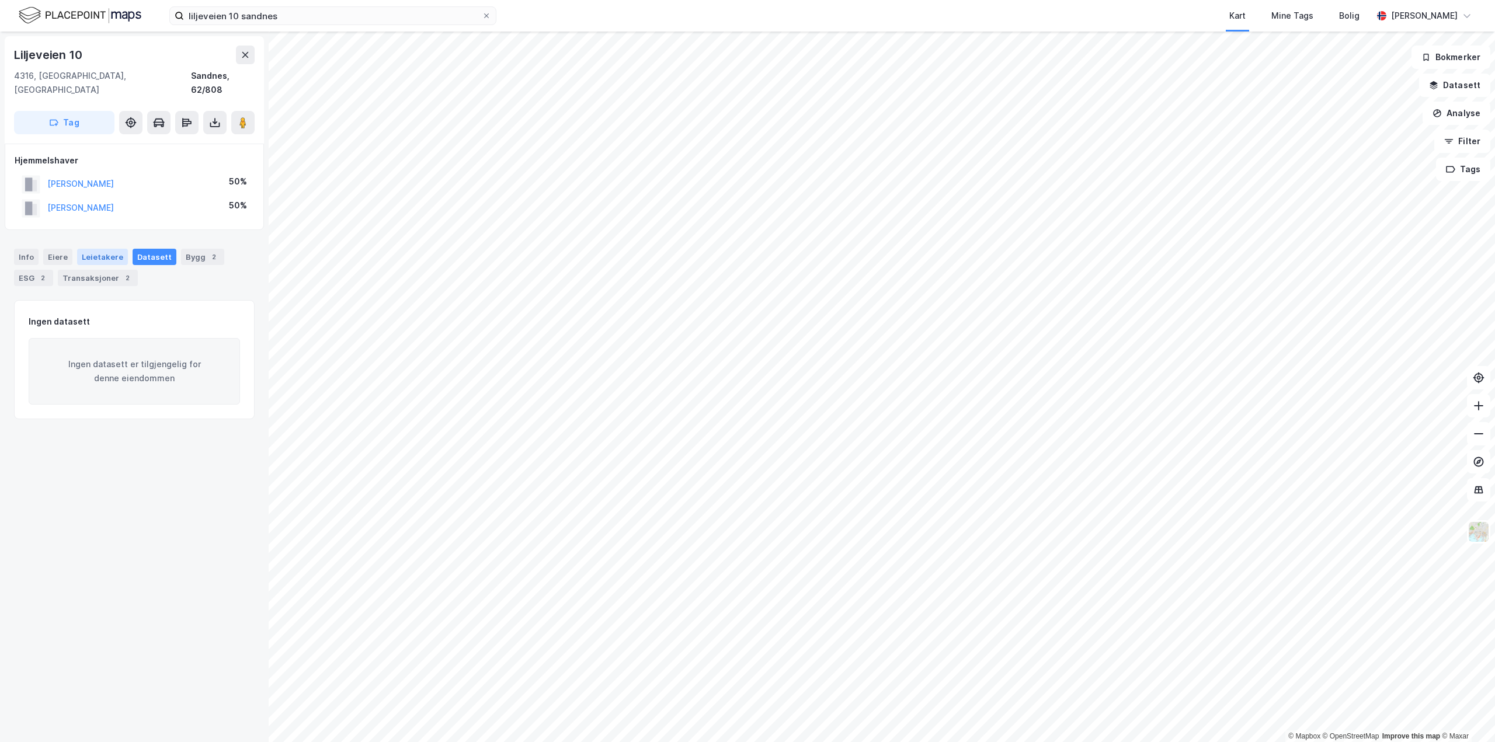
click at [104, 249] on div "Leietakere" at bounding box center [102, 257] width 51 height 16
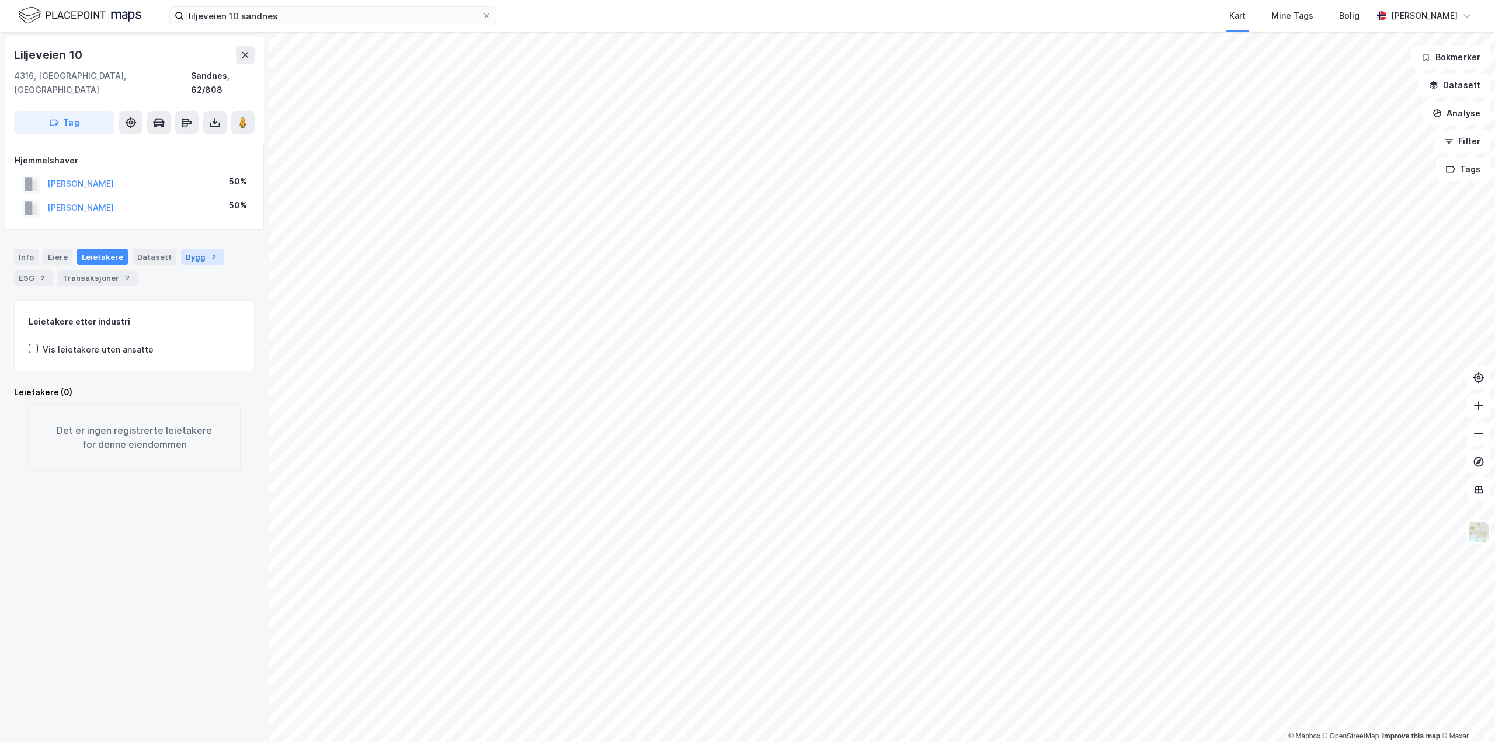
click at [190, 249] on div "Bygg 2" at bounding box center [202, 257] width 43 height 16
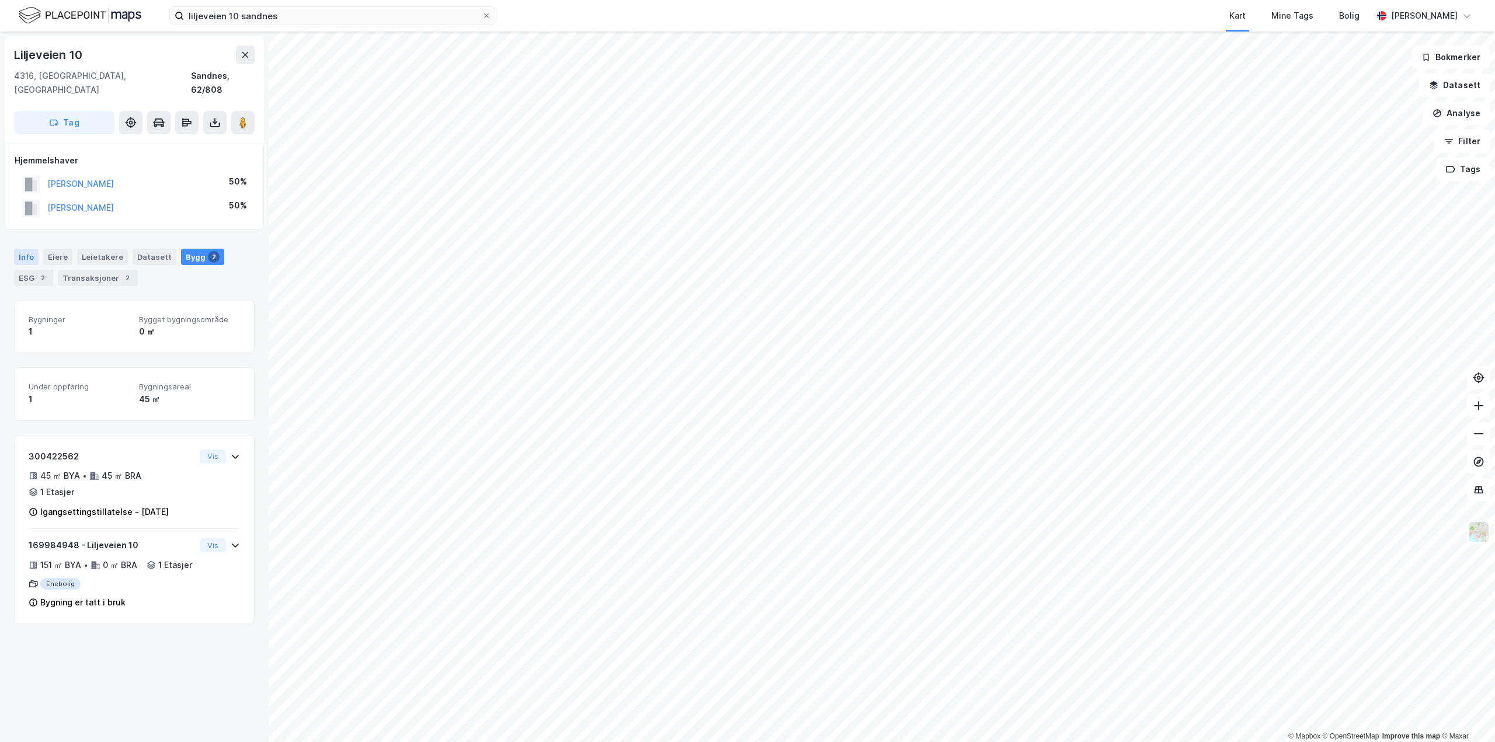
click at [20, 249] on div "Info" at bounding box center [26, 257] width 25 height 16
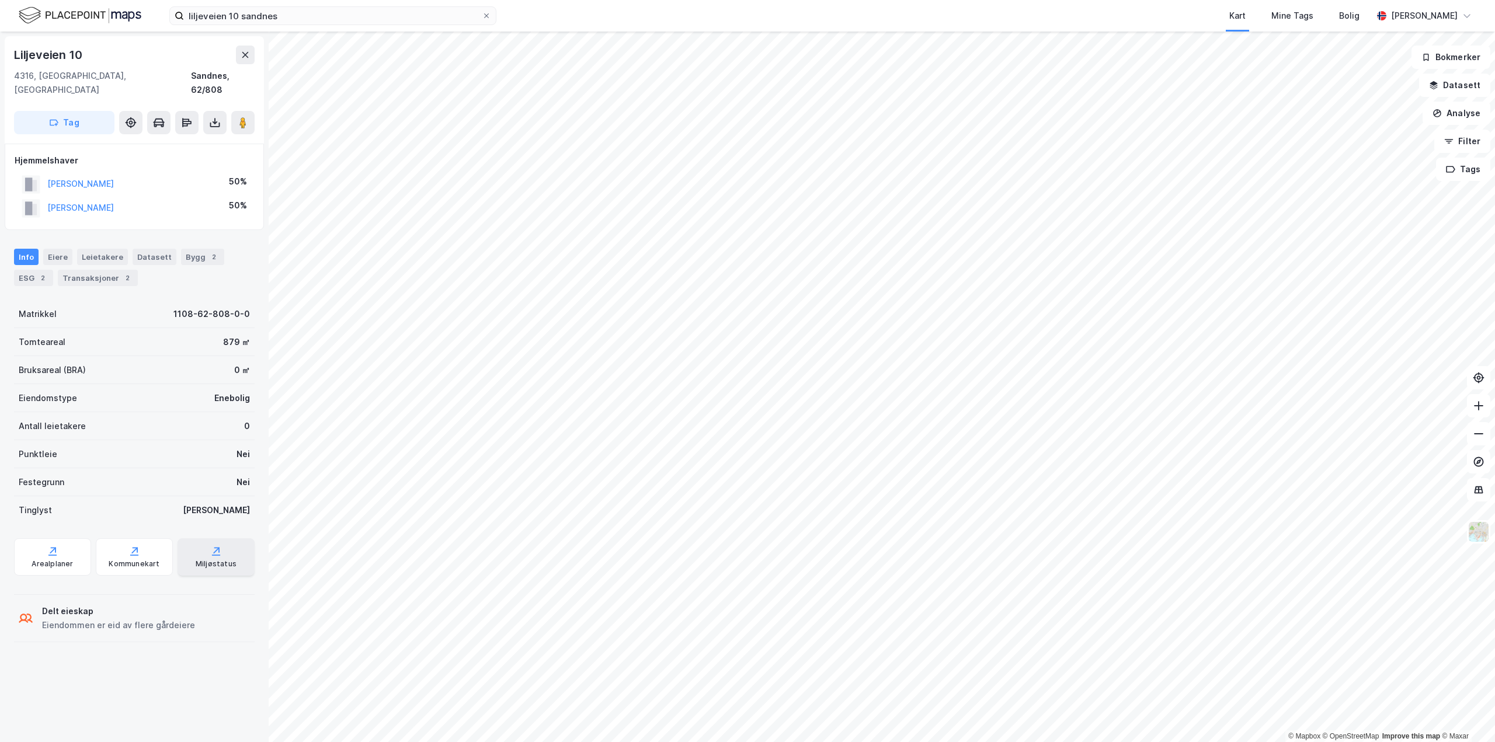
click at [201, 542] on div "Miljøstatus" at bounding box center [216, 556] width 77 height 37
